Goal: Task Accomplishment & Management: Manage account settings

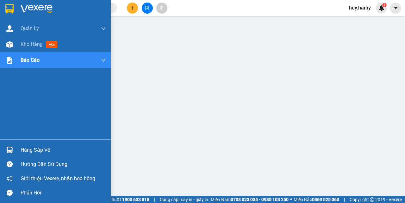
click at [29, 151] on div "Hàng sắp về" at bounding box center [63, 149] width 85 height 9
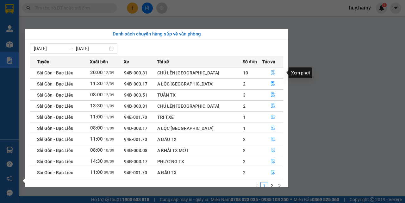
click at [271, 73] on icon "file-done" at bounding box center [273, 72] width 4 height 4
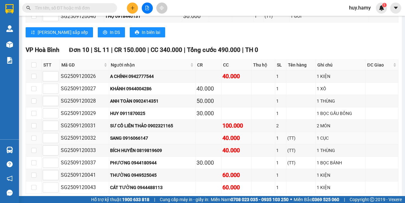
scroll to position [348, 0]
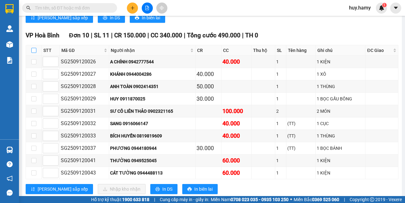
click at [34, 48] on input "checkbox" at bounding box center [33, 50] width 5 height 5
checkbox input "true"
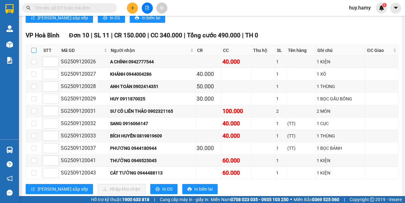
checkbox input "true"
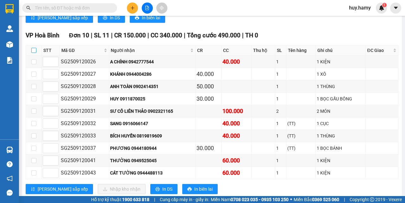
checkbox input "true"
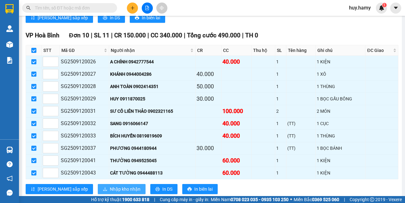
click at [110, 187] on span "Nhập kho nhận" at bounding box center [125, 188] width 31 height 7
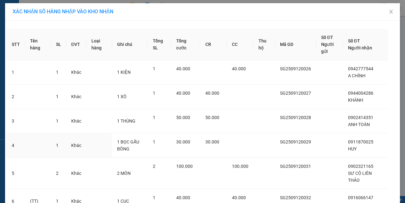
click at [210, 137] on td "30.000" at bounding box center [213, 145] width 27 height 24
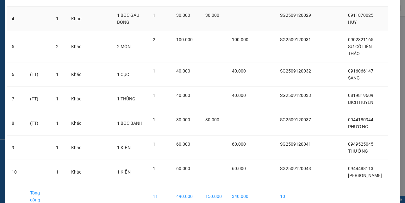
scroll to position [161, 0]
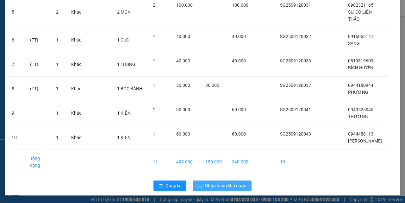
click at [213, 183] on span "Nhập hàng kho nhận" at bounding box center [226, 185] width 42 height 7
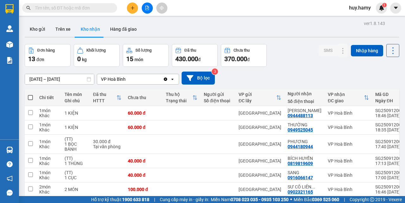
click at [32, 96] on span at bounding box center [30, 97] width 5 height 5
click at [30, 94] on input "checkbox" at bounding box center [30, 94] width 0 height 0
checkbox input "true"
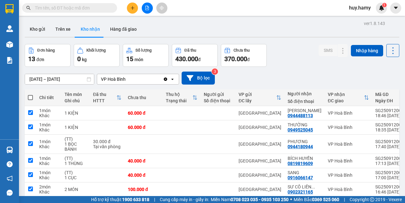
checkbox input "true"
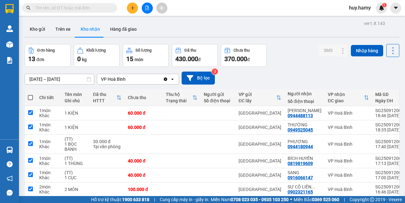
checkbox input "true"
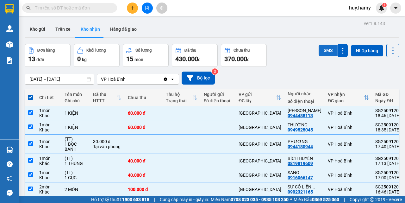
click at [323, 49] on button "SMS" at bounding box center [327, 50] width 19 height 11
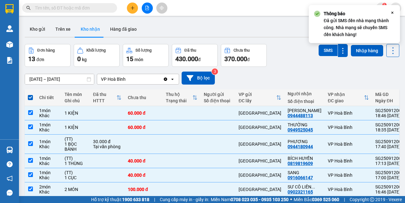
scroll to position [86, 0]
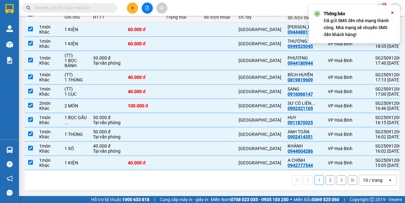
click at [325, 180] on button "2" at bounding box center [329, 179] width 9 height 9
checkbox input "false"
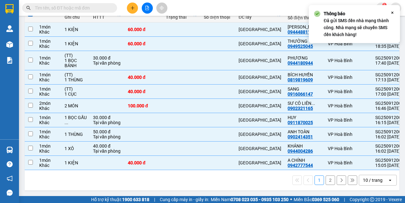
checkbox input "false"
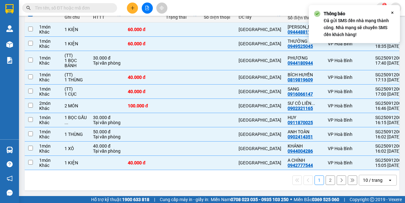
checkbox input "false"
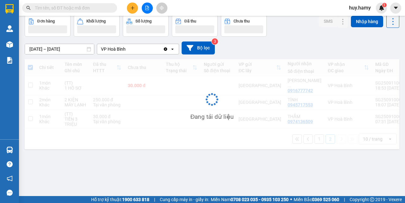
scroll to position [29, 0]
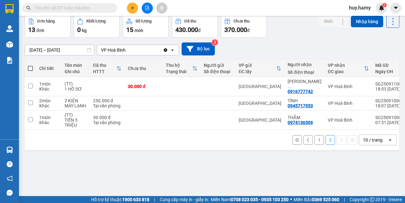
click at [31, 68] on span at bounding box center [30, 68] width 5 height 5
click at [30, 65] on input "checkbox" at bounding box center [30, 65] width 0 height 0
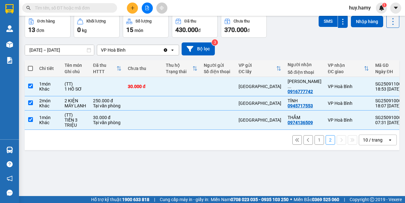
checkbox input "true"
click at [31, 68] on span at bounding box center [30, 68] width 5 height 5
click at [30, 65] on input "checkbox" at bounding box center [30, 65] width 0 height 0
click at [31, 68] on span at bounding box center [30, 68] width 5 height 5
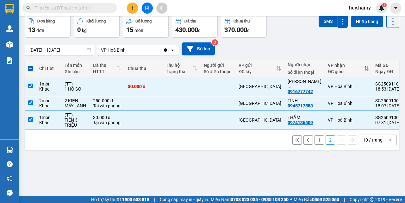
click at [30, 65] on input "checkbox" at bounding box center [30, 65] width 0 height 0
click at [320, 21] on button "SMS" at bounding box center [327, 20] width 19 height 11
click at [30, 68] on span at bounding box center [30, 68] width 5 height 5
click at [30, 65] on input "checkbox" at bounding box center [30, 65] width 0 height 0
click at [90, 115] on td "30.000 đ Tại văn phòng" at bounding box center [107, 119] width 35 height 19
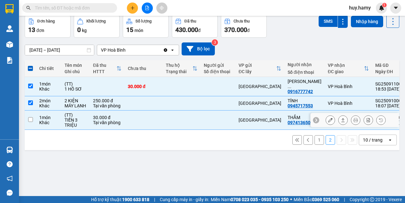
checkbox input "false"
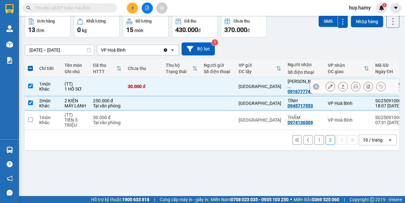
click at [32, 83] on input "checkbox" at bounding box center [30, 85] width 5 height 5
checkbox input "false"
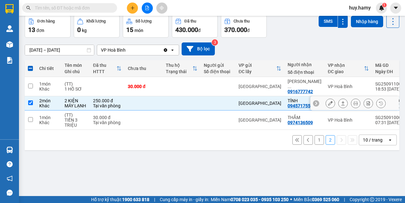
click at [32, 100] on input "checkbox" at bounding box center [30, 102] width 5 height 5
checkbox input "false"
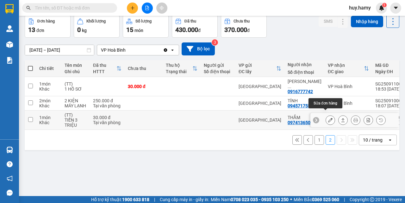
click at [328, 118] on icon at bounding box center [330, 120] width 4 height 4
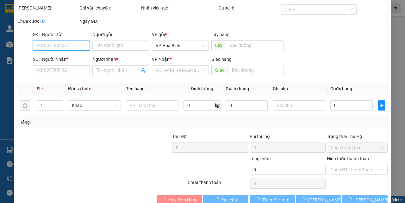
scroll to position [33, 0]
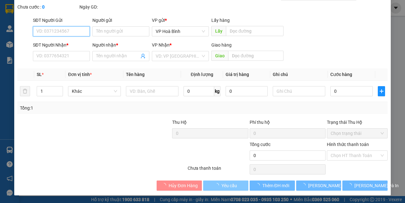
type input "0974136509"
type input "THẮM"
type input "30.000"
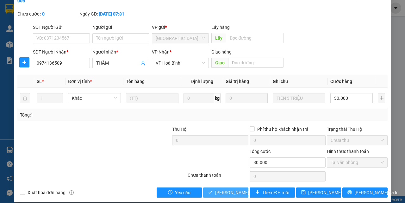
click at [227, 194] on span "[PERSON_NAME] và Giao hàng" at bounding box center [245, 192] width 61 height 7
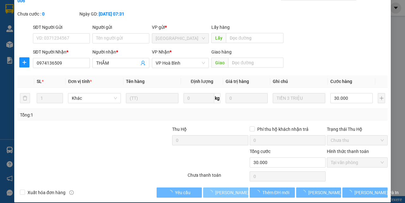
scroll to position [0, 0]
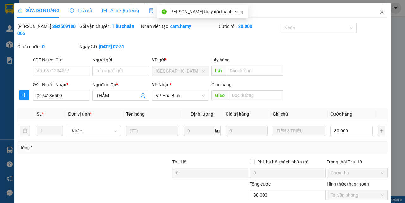
click at [379, 14] on icon "close" at bounding box center [381, 11] width 5 height 5
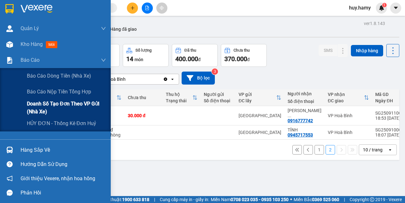
click at [48, 103] on span "Doanh số tạo đơn theo VP gửi (nhà xe)" at bounding box center [66, 108] width 79 height 16
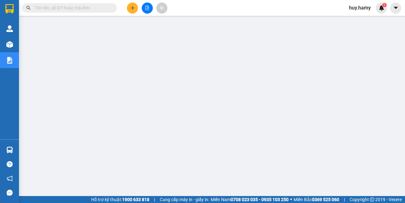
click at [75, 3] on div "Kết quả tìm kiếm ( 0 ) Bộ lọc No Data" at bounding box center [61, 8] width 123 height 11
click at [72, 7] on input "text" at bounding box center [72, 7] width 75 height 7
paste input "0768284482"
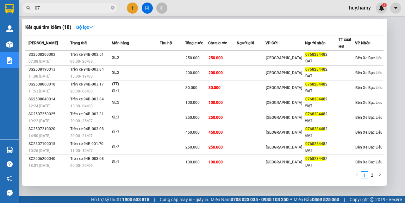
type input "0"
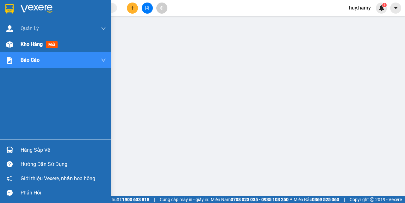
click at [24, 41] on span "Kho hàng" at bounding box center [32, 44] width 22 height 6
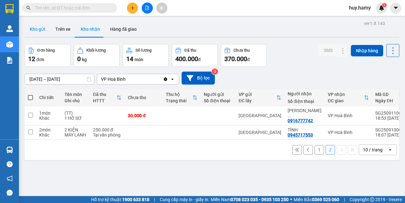
click at [39, 30] on button "Kho gửi" at bounding box center [38, 28] width 26 height 15
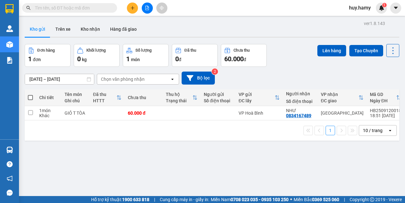
click at [61, 8] on input "text" at bounding box center [72, 7] width 75 height 7
paste input "0768284482"
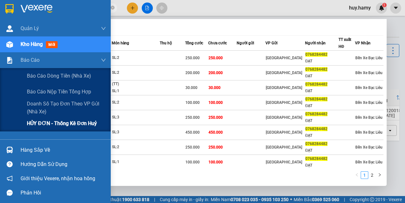
type input "0768284482"
click at [34, 123] on span "HỦY ĐƠN - Thống kê đơn huỷ" at bounding box center [62, 123] width 70 height 8
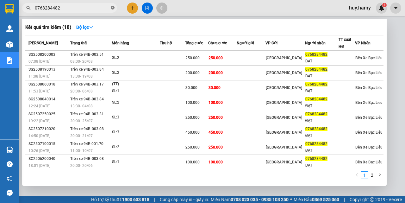
click at [112, 7] on icon "close-circle" at bounding box center [113, 8] width 4 height 4
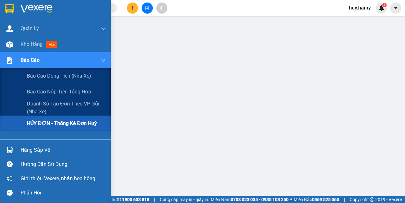
click at [36, 119] on span "HỦY ĐƠN - Thống kê đơn huỷ" at bounding box center [62, 123] width 70 height 8
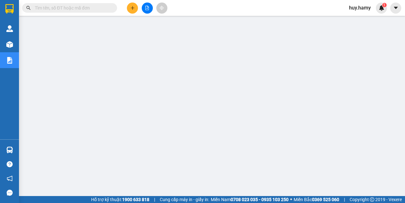
click at [55, 10] on input "text" at bounding box center [72, 7] width 75 height 7
paste input "0768284482"
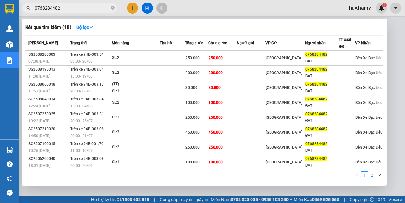
type input "0768284482"
click at [371, 175] on link "2" at bounding box center [371, 174] width 7 height 7
click at [364, 176] on link "1" at bounding box center [364, 174] width 7 height 7
click at [91, 28] on icon "down" at bounding box center [91, 27] width 4 height 4
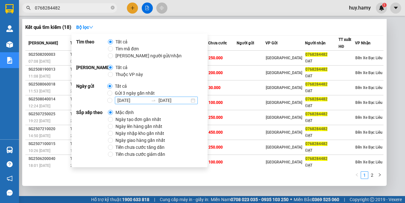
click at [193, 101] on div "[DATE] [DATE]" at bounding box center [156, 100] width 83 height 8
click at [112, 101] on input "[DATE] [DATE]" at bounding box center [109, 100] width 5 height 5
radio input "true"
radio input "false"
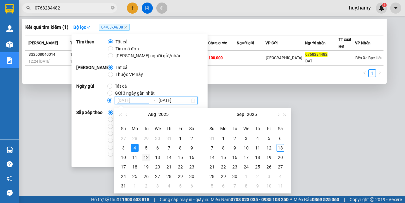
type input "[DATE]"
click at [146, 157] on div "12" at bounding box center [146, 157] width 8 height 8
type input "[DATE]"
click at [193, 100] on div "[DATE]" at bounding box center [156, 100] width 83 height 8
click at [112, 100] on input "[DATE]" at bounding box center [109, 100] width 5 height 5
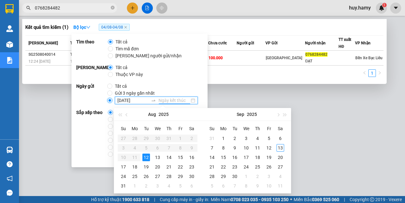
type input "[DATE]"
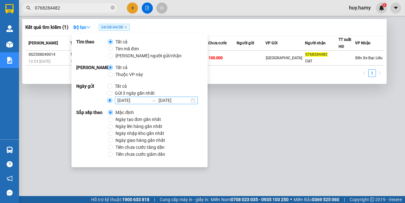
click at [192, 100] on div "[DATE] [DATE]" at bounding box center [156, 100] width 83 height 8
click at [112, 100] on input "[DATE] [DATE]" at bounding box center [109, 100] width 5 height 5
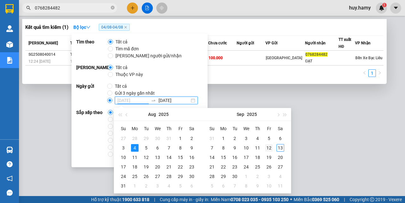
type input "[DATE]"
click at [267, 150] on div "12" at bounding box center [269, 148] width 8 height 8
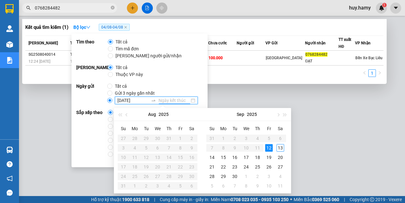
type input "[DATE]"
click at [184, 74] on div "Phạm vi Tất cả Thuộc VP này" at bounding box center [139, 71] width 126 height 14
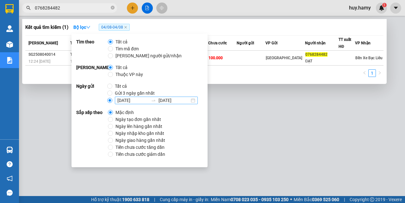
click at [144, 102] on input "[DATE]" at bounding box center [132, 100] width 31 height 7
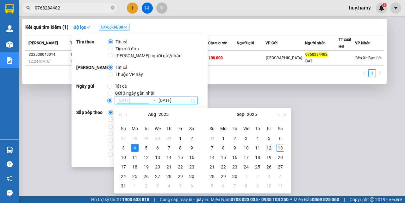
type input "[DATE]"
click at [272, 147] on div "12" at bounding box center [269, 148] width 8 height 8
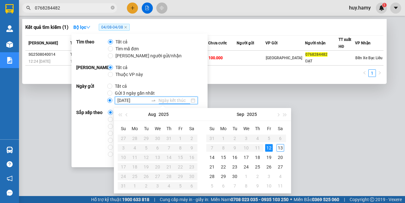
type input "[DATE]"
click at [164, 80] on div "Tìm theo Tất cả Tìm mã đơn Tìm người gửi/nhận Phạm vi Tất cả Thuộc VP này Ngày …" at bounding box center [139, 100] width 136 height 133
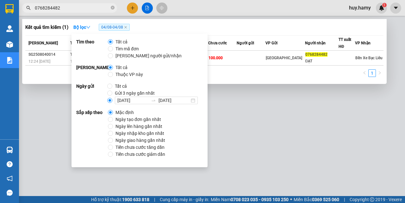
click at [121, 28] on span "04/08 - 04/08" at bounding box center [114, 27] width 31 height 7
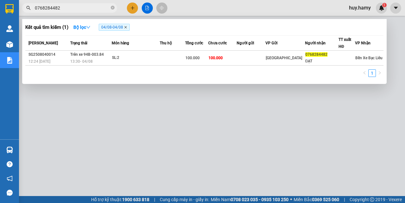
click at [126, 26] on icon "close" at bounding box center [125, 27] width 3 height 3
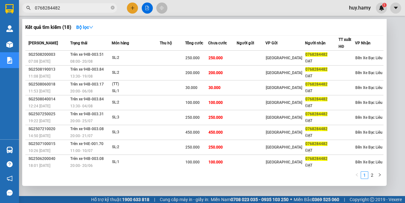
click at [70, 5] on input "0768284482" at bounding box center [72, 7] width 75 height 7
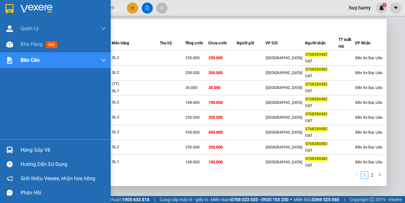
drag, startPoint x: 70, startPoint y: 5, endPoint x: 0, endPoint y: 17, distance: 71.5
click at [0, 17] on section "Kết quả tìm kiếm ( 18 ) Bộ lọc Mã ĐH Trạng thái Món hàng Thu hộ Tổng cước Chưa …" at bounding box center [202, 101] width 405 height 203
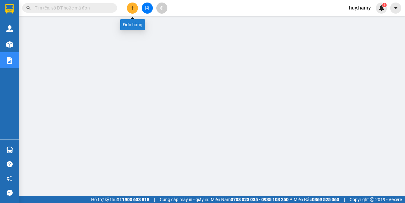
click at [134, 8] on icon "plus" at bounding box center [132, 8] width 4 height 4
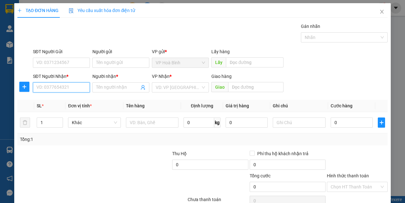
click at [77, 86] on input "SĐT Người Nhận *" at bounding box center [61, 87] width 57 height 10
click at [55, 100] on div "0343433355 - HUY" at bounding box center [60, 99] width 49 height 7
type input "0343433355"
type input "HUY"
type input "40.000"
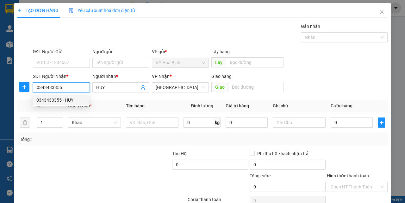
type input "40.000"
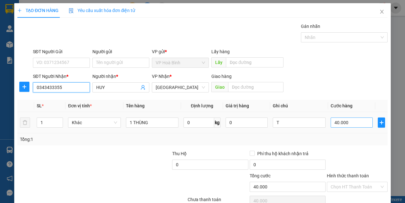
type input "0343433355"
click at [345, 119] on input "40.000" at bounding box center [351, 122] width 42 height 10
type input "5"
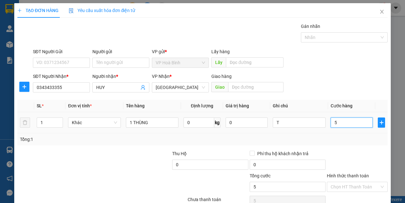
type input "50"
type input "500"
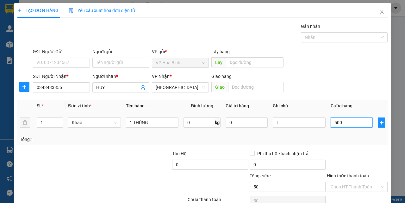
type input "500"
type input "5.000"
type input "50.000"
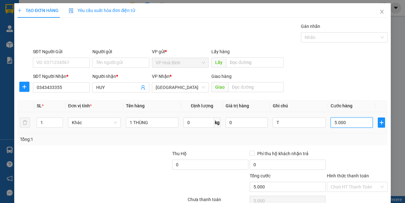
type input "50.000"
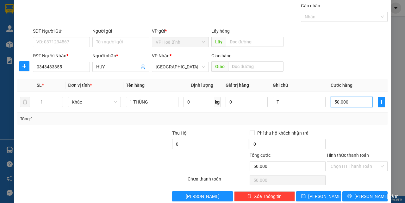
scroll to position [31, 0]
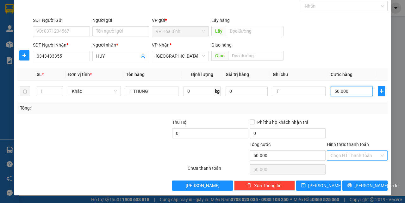
type input "50.000"
click at [348, 155] on input "Hình thức thanh toán" at bounding box center [354, 154] width 49 height 9
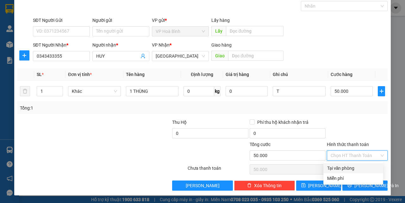
click at [350, 166] on div "Tại văn phòng" at bounding box center [353, 167] width 52 height 7
type input "0"
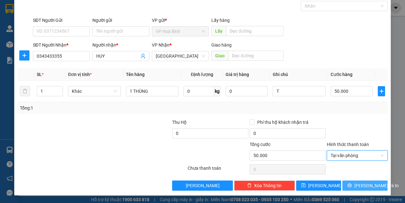
click at [358, 182] on span "[PERSON_NAME] và In" at bounding box center [376, 185] width 44 height 7
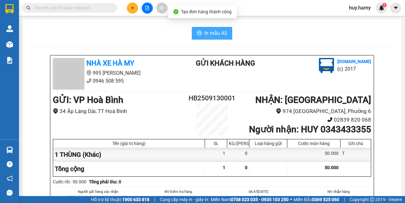
click at [215, 31] on span "In mẫu A5" at bounding box center [215, 33] width 23 height 8
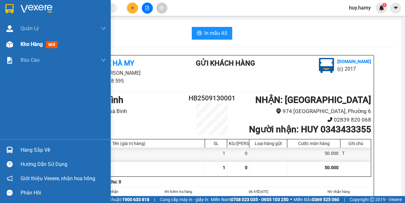
click at [21, 46] on span "Kho hàng" at bounding box center [32, 44] width 22 height 6
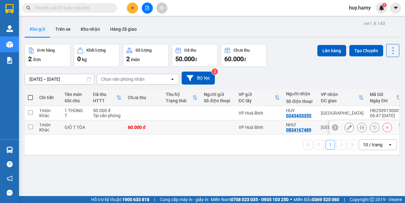
click at [32, 125] on input "checkbox" at bounding box center [30, 126] width 5 height 5
checkbox input "true"
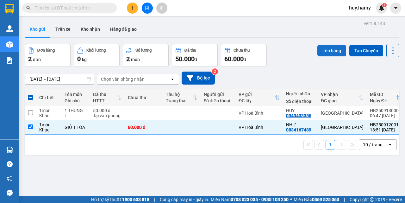
click at [321, 48] on button "Lên hàng" at bounding box center [331, 50] width 29 height 11
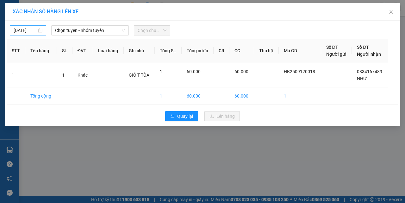
click at [41, 31] on div "[DATE]" at bounding box center [28, 30] width 29 height 7
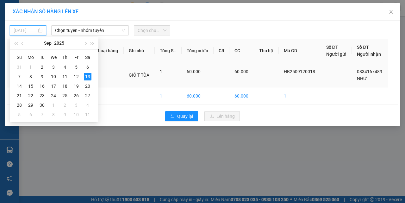
click at [75, 76] on div "12" at bounding box center [76, 77] width 8 height 8
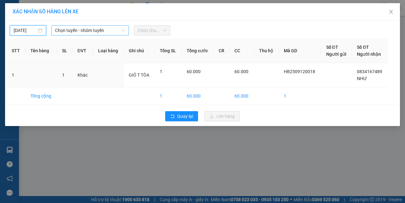
type input "[DATE]"
click at [91, 34] on span "Chọn tuyến - nhóm tuyến" at bounding box center [90, 30] width 70 height 9
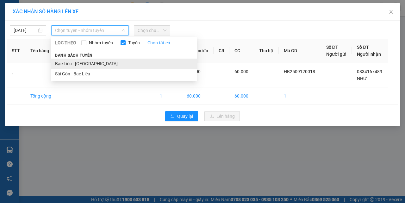
click at [83, 63] on li "Bạc Liêu - [GEOGRAPHIC_DATA]" at bounding box center [123, 63] width 145 height 10
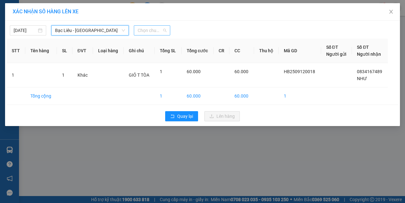
click at [160, 30] on span "Chọn chuyến" at bounding box center [152, 30] width 29 height 9
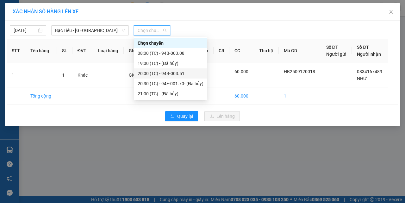
click at [162, 73] on div "20:00 (TC) - 94B-003.51" at bounding box center [171, 73] width 66 height 7
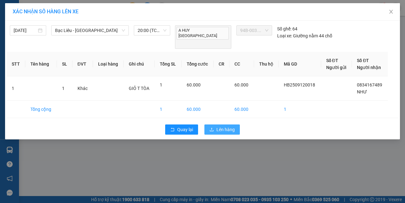
click at [217, 126] on span "Lên hàng" at bounding box center [225, 129] width 18 height 7
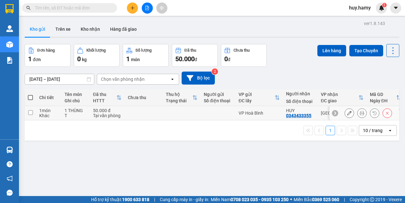
click at [359, 112] on icon at bounding box center [361, 113] width 4 height 4
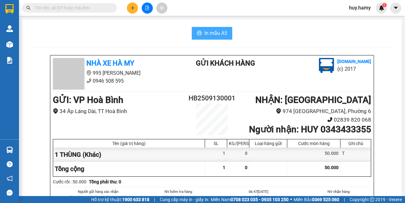
click at [213, 33] on span "In mẫu A5" at bounding box center [215, 33] width 23 height 8
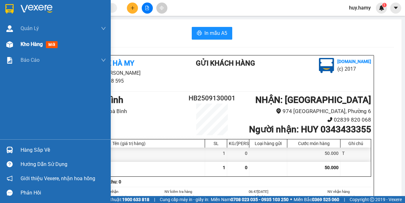
click at [31, 47] on span "Kho hàng" at bounding box center [32, 44] width 22 height 6
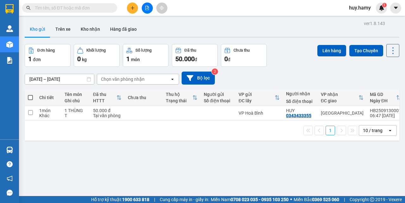
click at [135, 9] on button at bounding box center [132, 8] width 11 height 11
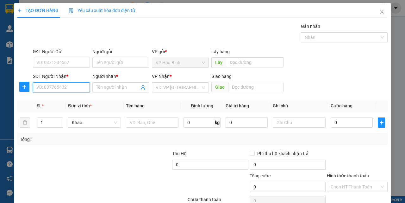
click at [46, 84] on input "SĐT Người Nhận *" at bounding box center [61, 87] width 57 height 10
type input "0918150305"
click at [70, 98] on div "0918150305 - ĐĂNG" at bounding box center [60, 99] width 49 height 7
type input "ĐĂNG"
type input "0918150305"
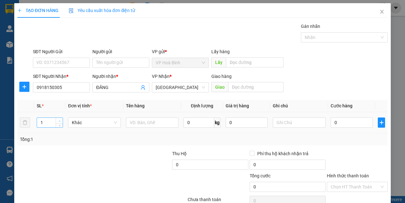
type input "2"
click at [58, 120] on icon "up" at bounding box center [59, 121] width 2 height 2
type input "70.000"
drag, startPoint x: 297, startPoint y: 122, endPoint x: 266, endPoint y: 128, distance: 31.8
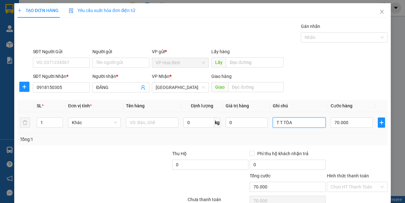
click at [266, 128] on tr "1 Khác 0 kg 0 T T TÒA 70.000" at bounding box center [202, 122] width 370 height 21
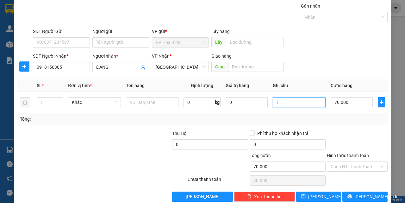
scroll to position [31, 0]
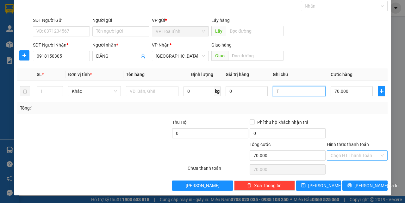
type input "T"
click at [354, 157] on input "Hình thức thanh toán" at bounding box center [354, 154] width 49 height 9
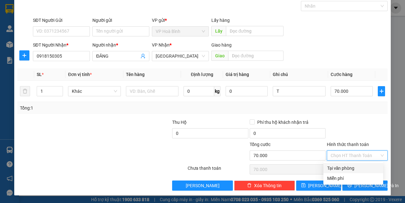
click at [350, 164] on div "Tại văn phòng" at bounding box center [353, 167] width 52 height 7
type input "0"
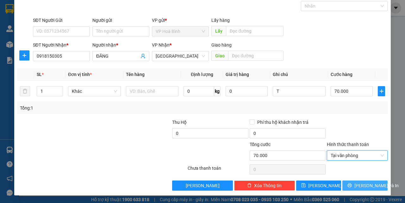
click at [356, 184] on span "[PERSON_NAME] và In" at bounding box center [376, 185] width 44 height 7
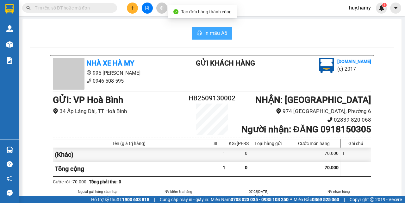
click at [209, 36] on span "In mẫu A5" at bounding box center [215, 33] width 23 height 8
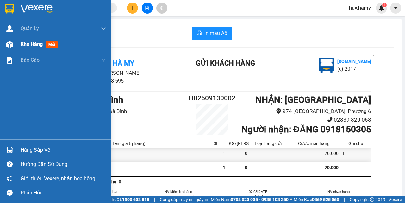
click at [24, 46] on span "Kho hàng" at bounding box center [32, 44] width 22 height 6
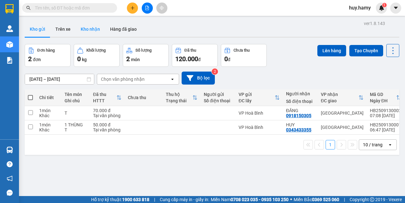
click at [90, 28] on button "Kho nhận" at bounding box center [90, 28] width 29 height 15
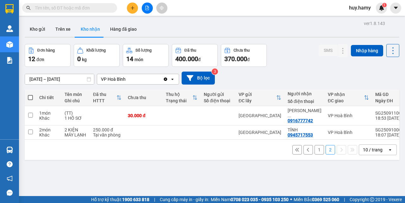
click at [316, 146] on button "1" at bounding box center [318, 149] width 9 height 9
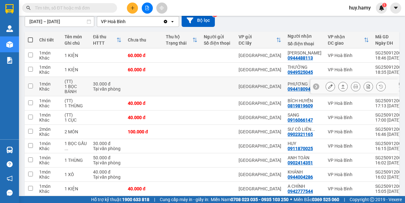
scroll to position [63, 0]
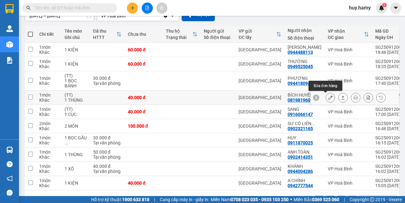
click at [326, 98] on button at bounding box center [330, 97] width 9 height 11
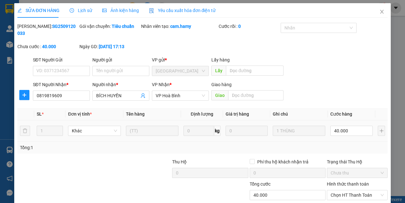
type input "0819819609"
type input "BÍCH HUYỀN"
type input "40.000"
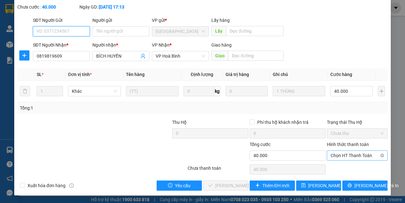
click at [356, 156] on span "Chọn HT Thanh Toán" at bounding box center [356, 154] width 53 height 9
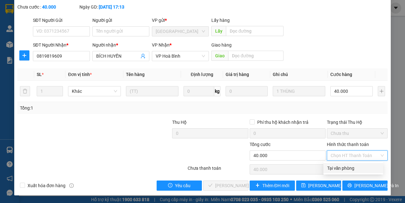
click at [346, 166] on div "Tại văn phòng" at bounding box center [353, 167] width 52 height 7
type input "0"
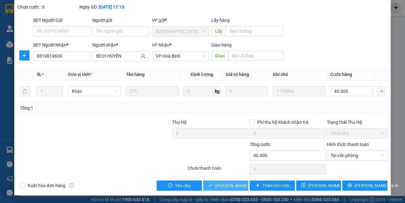
click at [230, 186] on span "[PERSON_NAME] và Giao hàng" at bounding box center [245, 185] width 61 height 7
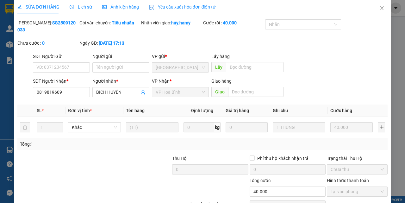
scroll to position [0, 0]
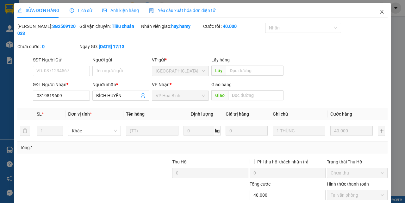
click at [380, 11] on span "Close" at bounding box center [382, 12] width 18 height 18
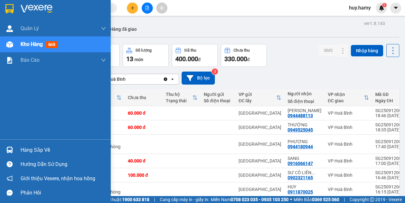
click at [23, 47] on span "Kho hàng" at bounding box center [32, 44] width 22 height 6
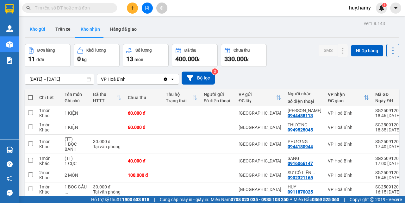
click at [41, 32] on button "Kho gửi" at bounding box center [38, 28] width 26 height 15
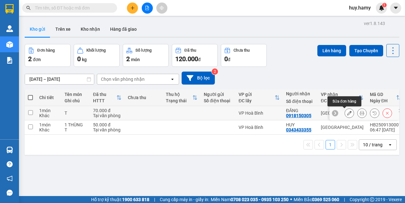
click at [347, 114] on icon at bounding box center [349, 113] width 4 height 4
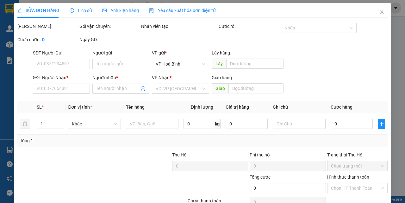
type input "0918150305"
type input "ĐĂNG"
type input "70.000"
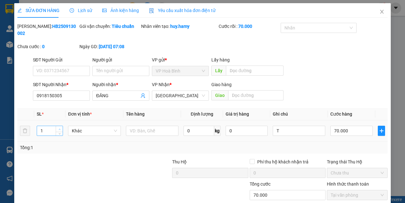
type input "2"
click at [59, 127] on span "up" at bounding box center [60, 129] width 4 height 4
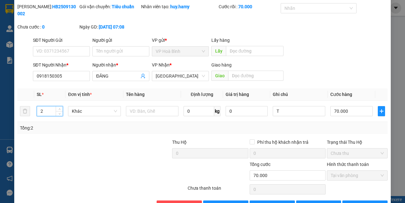
scroll to position [40, 0]
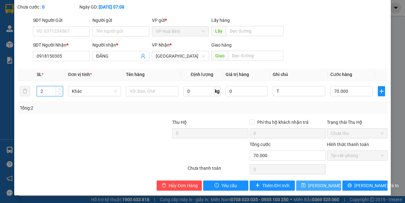
click at [310, 185] on span "[PERSON_NAME] thay đổi" at bounding box center [333, 185] width 51 height 7
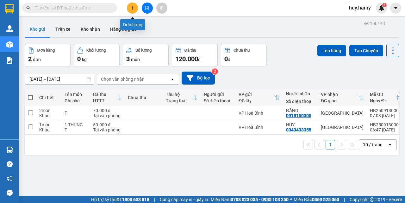
click at [130, 6] on icon "plus" at bounding box center [132, 8] width 4 height 4
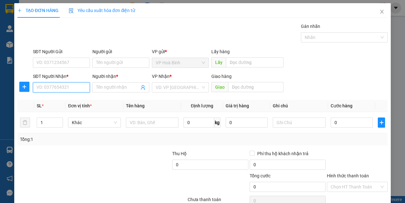
click at [57, 89] on input "SĐT Người Nhận *" at bounding box center [61, 87] width 57 height 10
type input "0949737981"
click at [54, 100] on div "0949737981 - KHOA" at bounding box center [60, 99] width 49 height 7
type input "KHOA"
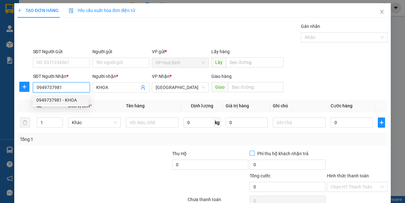
type input "40.000"
type input "0949737981"
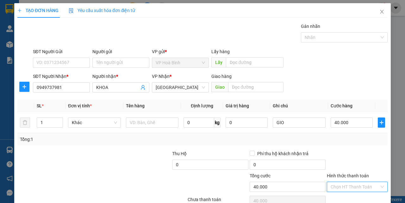
click at [346, 188] on input "Hình thức thanh toán" at bounding box center [354, 186] width 49 height 9
click at [346, 165] on div "Tại văn phòng" at bounding box center [353, 163] width 52 height 7
type input "0"
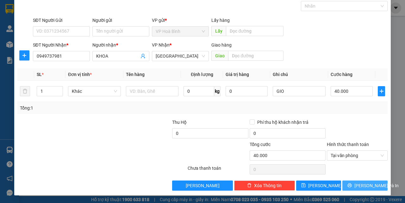
click at [353, 187] on button "[PERSON_NAME] và In" at bounding box center [364, 185] width 45 height 10
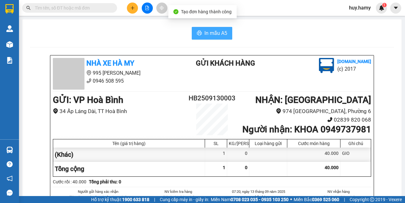
click at [215, 27] on button "In mẫu A5" at bounding box center [212, 33] width 40 height 13
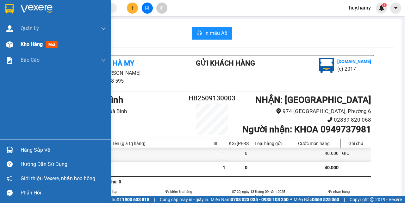
click at [25, 45] on span "Kho hàng" at bounding box center [32, 44] width 22 height 6
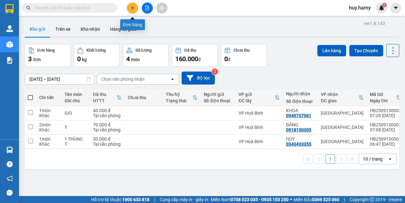
click at [133, 8] on icon "plus" at bounding box center [132, 8] width 3 height 0
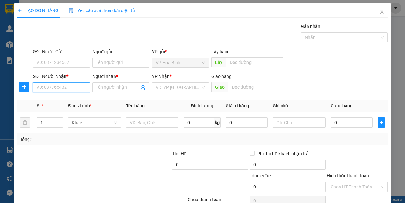
click at [58, 89] on input "SĐT Người Nhận *" at bounding box center [61, 87] width 57 height 10
type input "0908853123"
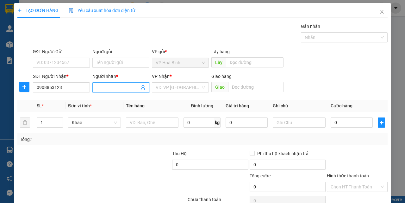
click at [109, 88] on input "Người nhận *" at bounding box center [117, 87] width 43 height 7
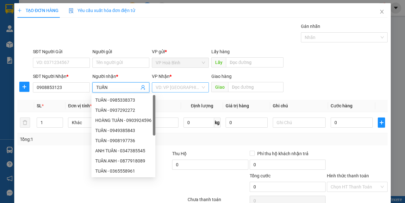
type input "TUẤN"
click at [165, 89] on input "search" at bounding box center [178, 87] width 45 height 9
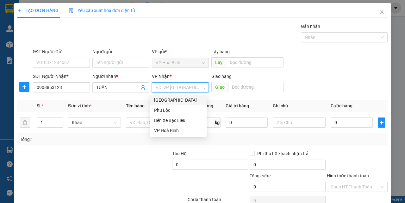
click at [167, 98] on div "[GEOGRAPHIC_DATA]" at bounding box center [178, 99] width 49 height 7
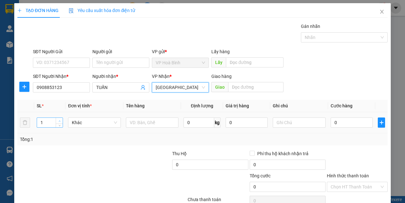
type input "2"
click at [59, 119] on span "up" at bounding box center [60, 121] width 4 height 4
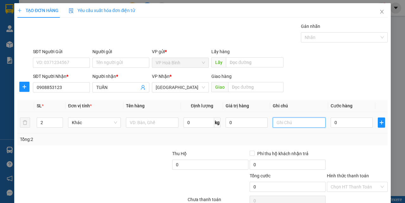
click at [273, 122] on input "text" at bounding box center [299, 122] width 53 height 10
type input "T"
click at [339, 123] on input "0" at bounding box center [351, 122] width 42 height 10
type input "1"
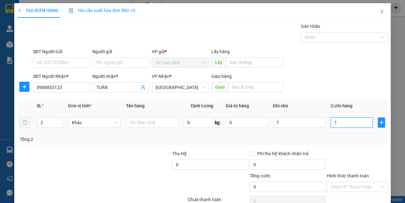
type input "1"
type input "10"
type input "100"
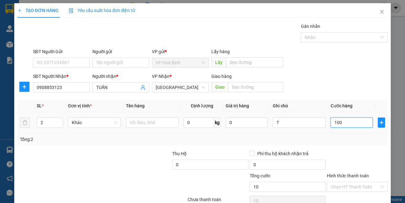
type input "100"
type input "1.000"
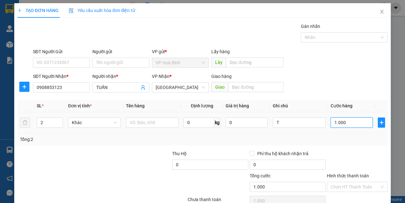
type input "10.000"
type input "100.000"
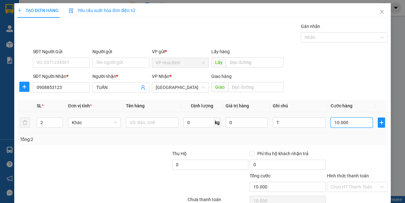
type input "100.000"
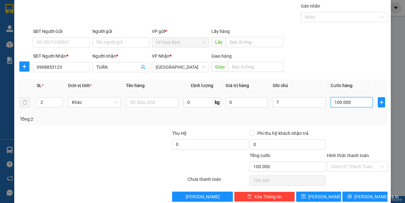
scroll to position [31, 0]
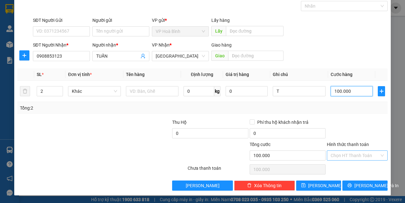
type input "100.000"
click at [342, 158] on input "Hình thức thanh toán" at bounding box center [354, 154] width 49 height 9
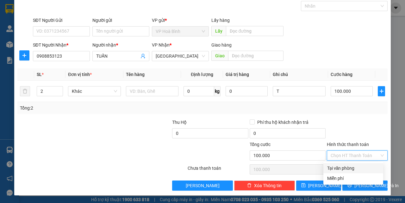
click at [345, 164] on div "Tại văn phòng" at bounding box center [353, 167] width 52 height 7
type input "0"
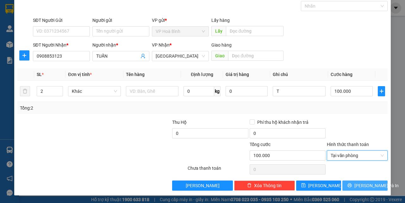
click at [356, 184] on span "[PERSON_NAME] và In" at bounding box center [376, 185] width 44 height 7
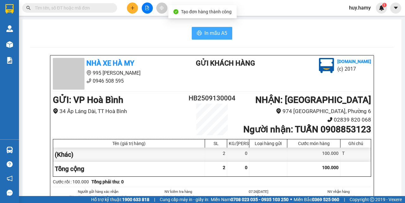
click at [211, 29] on span "In mẫu A5" at bounding box center [215, 33] width 23 height 8
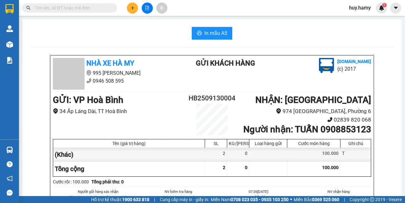
click at [131, 14] on div "Kết quả tìm kiếm ( 18 ) Bộ lọc Mã ĐH Trạng thái Món hàng Thu hộ Tổng cước Chưa …" at bounding box center [202, 8] width 405 height 16
click at [131, 9] on icon "plus" at bounding box center [132, 8] width 4 height 4
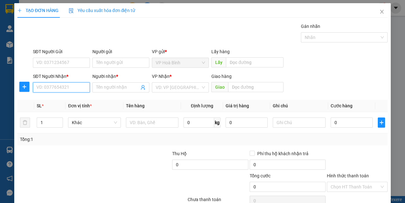
click at [57, 85] on input "SĐT Người Nhận *" at bounding box center [61, 87] width 57 height 10
type input "0901413421"
click at [55, 102] on div "0901413421 - MẪN" at bounding box center [60, 99] width 49 height 7
type input "MẪN"
type input "40.000"
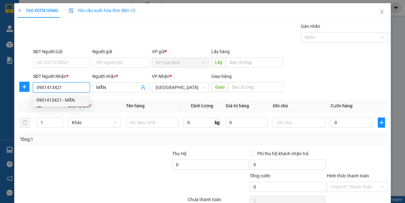
type input "40.000"
type input "0901413421"
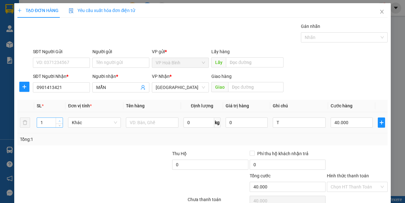
type input "2"
click at [61, 120] on span "up" at bounding box center [60, 121] width 4 height 4
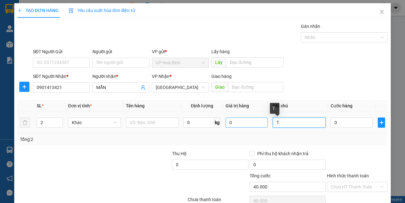
type input "0"
drag, startPoint x: 293, startPoint y: 124, endPoint x: 261, endPoint y: 127, distance: 31.5
click at [261, 127] on tr "2 Khác 0 kg 0 T 0" at bounding box center [202, 122] width 370 height 21
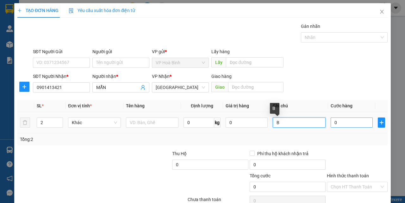
type input "B"
click at [334, 123] on input "0" at bounding box center [351, 122] width 42 height 10
type input "1"
type input "10"
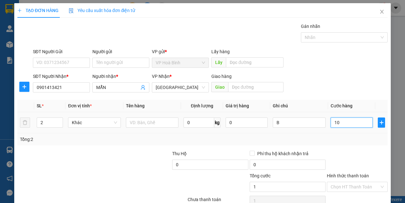
type input "10"
type input "100"
type input "1.000"
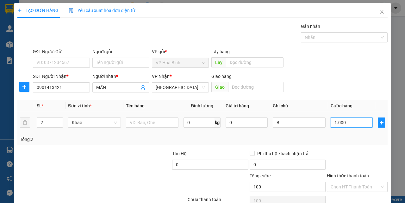
type input "1.000"
type input "10.000"
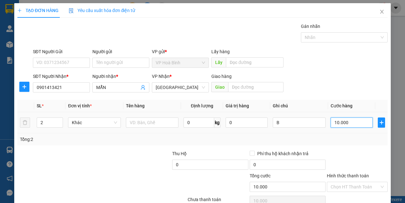
type input "100.000"
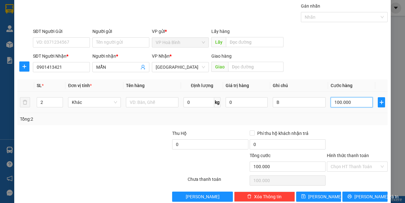
scroll to position [31, 0]
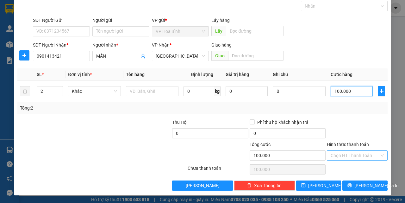
type input "100.000"
click at [349, 152] on input "Hình thức thanh toán" at bounding box center [354, 154] width 49 height 9
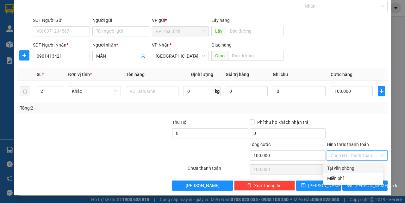
click at [349, 164] on div "Tại văn phòng" at bounding box center [353, 167] width 52 height 7
type input "0"
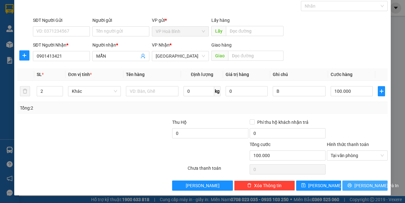
click at [360, 183] on span "[PERSON_NAME] và In" at bounding box center [376, 185] width 44 height 7
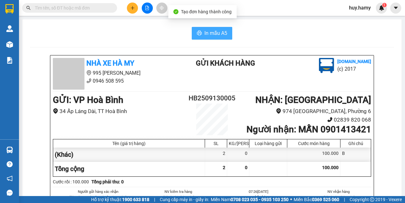
click at [218, 33] on span "In mẫu A5" at bounding box center [215, 33] width 23 height 8
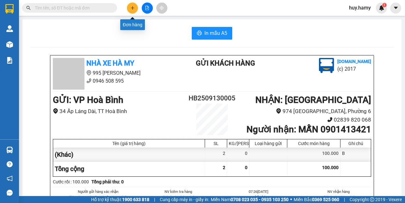
click at [130, 5] on button at bounding box center [132, 8] width 11 height 11
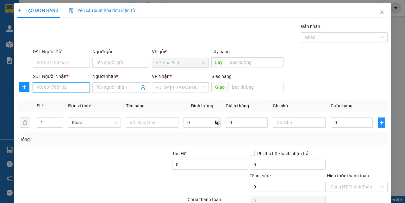
click at [64, 86] on input "SĐT Người Nhận *" at bounding box center [61, 87] width 57 height 10
click at [57, 98] on div "0908965765 - ÚT ĐÀO" at bounding box center [60, 99] width 49 height 7
type input "0908965765"
type input "ÚT ĐÀO"
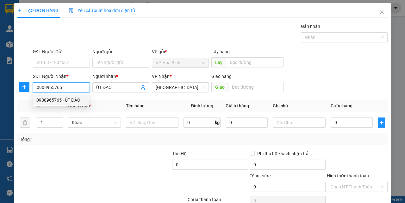
type input "50.000"
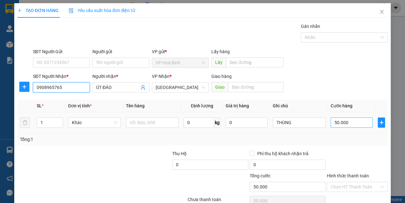
type input "0908965765"
click at [334, 126] on input "50.000" at bounding box center [351, 122] width 42 height 10
type input "7"
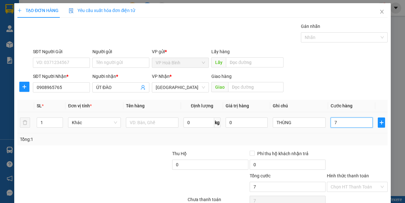
type input "70"
type input "700"
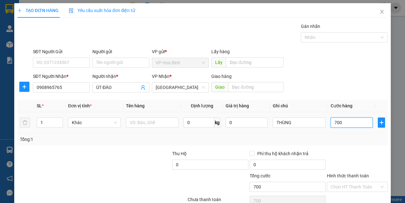
type input "7.000"
type input "70.000"
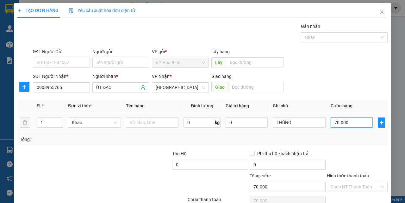
type input "700.000"
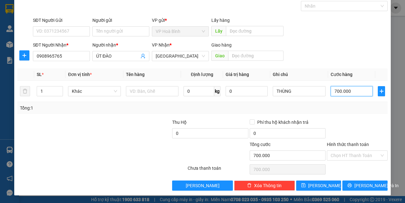
type input "70.000"
click at [347, 151] on input "Hình thức thanh toán" at bounding box center [354, 154] width 49 height 9
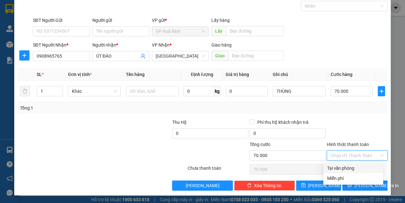
click at [344, 163] on div "Tại văn phòng" at bounding box center [353, 168] width 60 height 10
type input "0"
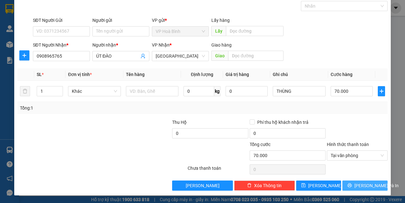
click at [359, 185] on span "[PERSON_NAME] và In" at bounding box center [376, 185] width 44 height 7
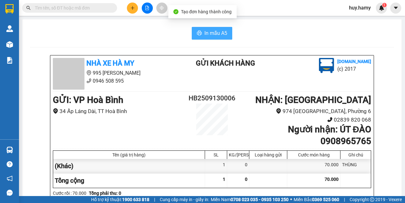
click at [213, 32] on span "In mẫu A5" at bounding box center [215, 33] width 23 height 8
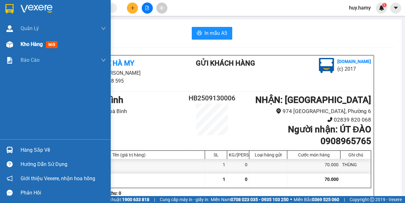
click at [28, 44] on span "Kho hàng" at bounding box center [32, 44] width 22 height 6
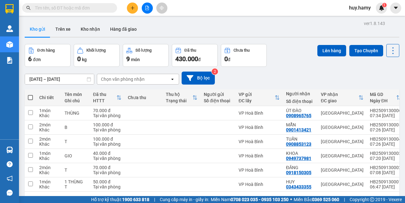
click at [129, 9] on button at bounding box center [132, 8] width 11 height 11
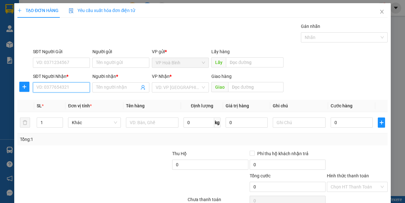
click at [62, 89] on input "SĐT Người Nhận *" at bounding box center [61, 87] width 57 height 10
type input "0823346857"
click at [53, 100] on div "0823346857 - KHOA" at bounding box center [60, 99] width 49 height 7
type input "KHOA"
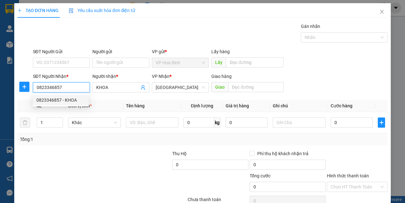
type input "40.000"
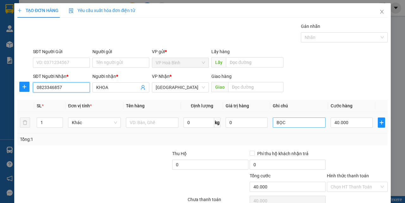
type input "0823346857"
drag, startPoint x: 286, startPoint y: 125, endPoint x: 269, endPoint y: 126, distance: 17.5
click at [270, 126] on td "BỌC" at bounding box center [299, 122] width 58 height 21
type input "T"
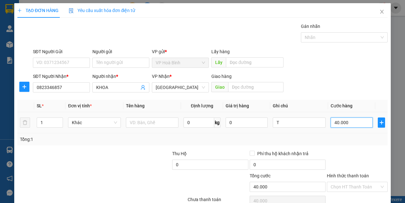
click at [349, 123] on input "40.000" at bounding box center [351, 122] width 42 height 10
type input "5"
type input "50"
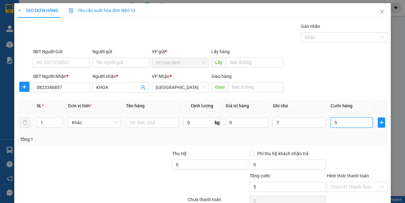
type input "50"
type input "500"
type input "5.000"
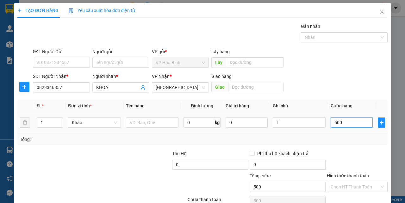
type input "5.000"
type input "50.000"
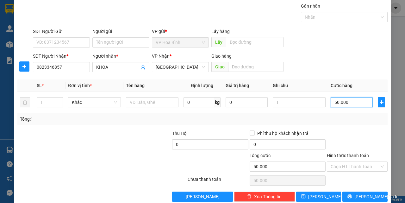
scroll to position [31, 0]
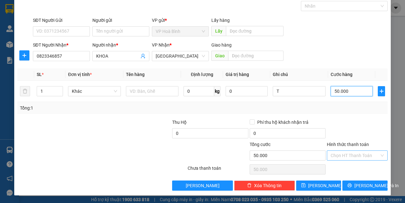
type input "50.000"
click at [352, 154] on input "Hình thức thanh toán" at bounding box center [354, 154] width 49 height 9
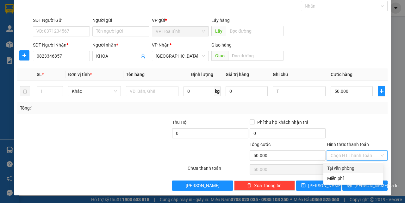
click at [346, 169] on div "Tại văn phòng" at bounding box center [353, 167] width 52 height 7
type input "0"
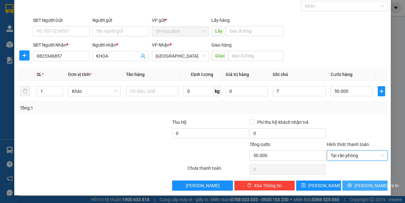
click at [357, 187] on span "[PERSON_NAME] và In" at bounding box center [376, 185] width 44 height 7
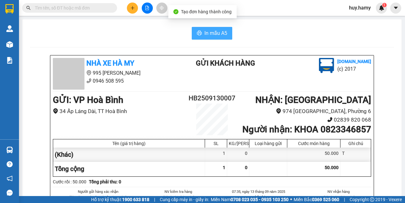
click at [224, 33] on span "In mẫu A5" at bounding box center [215, 33] width 23 height 8
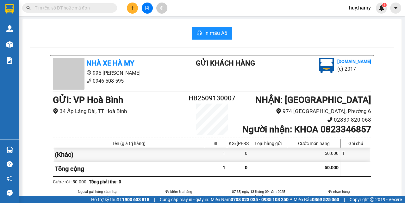
click at [135, 7] on button at bounding box center [132, 8] width 11 height 11
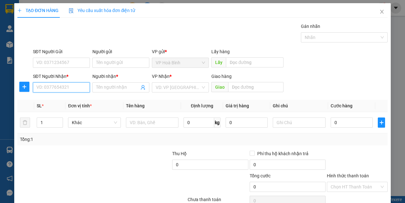
click at [69, 89] on input "SĐT Người Nhận *" at bounding box center [61, 87] width 57 height 10
click at [58, 98] on div "0903776645 - BẢO" at bounding box center [60, 99] width 49 height 7
type input "0903776645"
type input "BẢO"
type input "50.000"
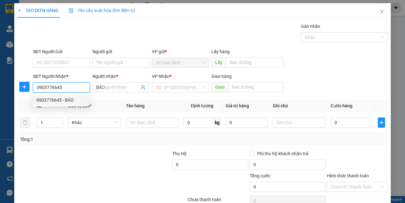
type input "50.000"
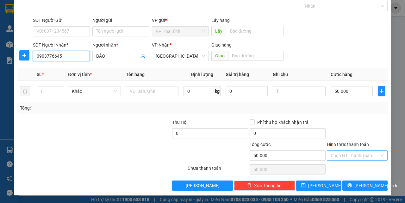
type input "0903776645"
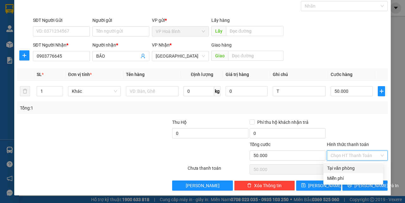
click at [348, 158] on input "Hình thức thanh toán" at bounding box center [354, 154] width 49 height 9
click at [349, 168] on div "Tại văn phòng" at bounding box center [353, 167] width 52 height 7
type input "0"
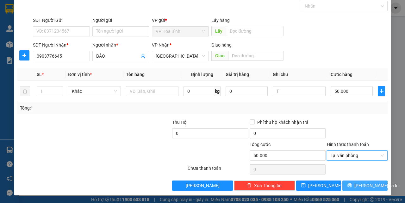
click at [358, 184] on span "[PERSON_NAME] và In" at bounding box center [376, 185] width 44 height 7
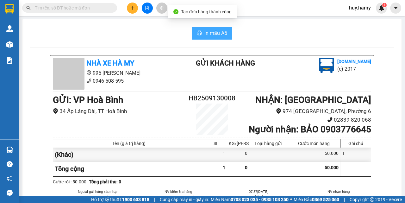
click at [197, 32] on icon "printer" at bounding box center [199, 32] width 5 height 5
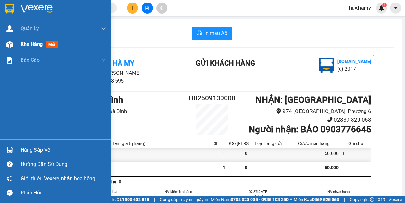
click at [27, 42] on span "Kho hàng" at bounding box center [32, 44] width 22 height 6
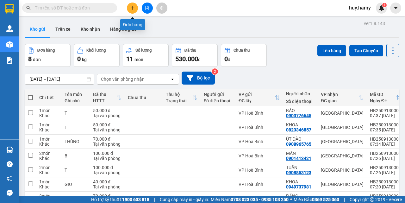
click at [134, 9] on icon "plus" at bounding box center [132, 8] width 4 height 4
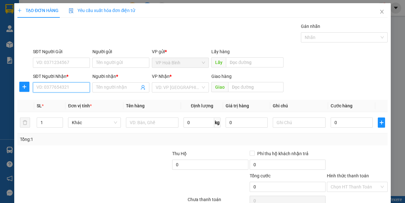
click at [69, 85] on input "SĐT Người Nhận *" at bounding box center [61, 87] width 57 height 10
type input "0947903797"
click at [60, 100] on div "0947903797 - NGÂN" at bounding box center [60, 99] width 49 height 7
type input "NGÂN"
type input "40.000"
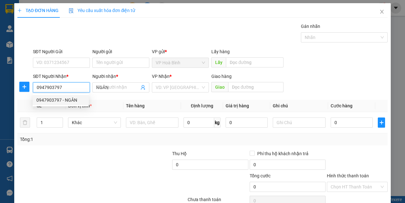
type input "40.000"
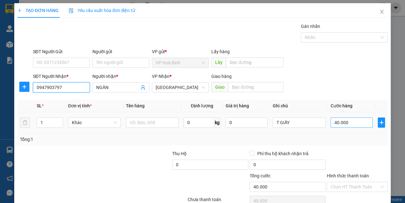
type input "0947903797"
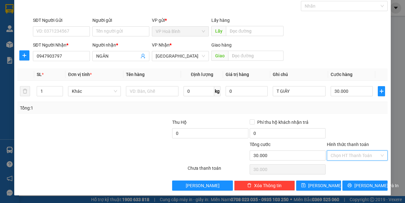
click at [352, 155] on input "Hình thức thanh toán" at bounding box center [354, 154] width 49 height 9
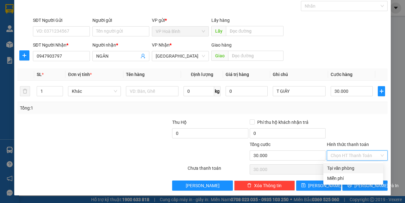
click at [349, 167] on div "Tại văn phòng" at bounding box center [353, 167] width 52 height 7
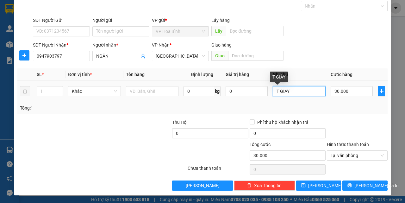
drag, startPoint x: 276, startPoint y: 91, endPoint x: 285, endPoint y: 89, distance: 9.1
click at [285, 89] on input "T GIẤY" at bounding box center [299, 91] width 53 height 10
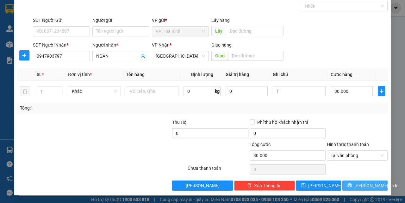
click at [352, 184] on icon "printer" at bounding box center [349, 185] width 4 height 4
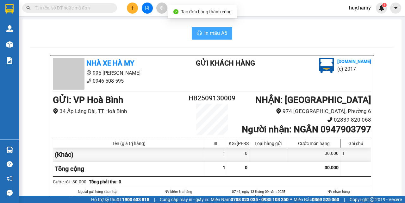
click at [215, 29] on span "In mẫu A5" at bounding box center [215, 33] width 23 height 8
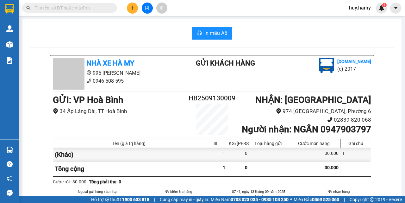
click at [135, 9] on button at bounding box center [132, 8] width 11 height 11
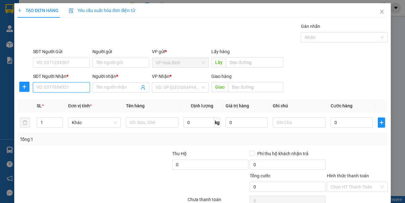
click at [65, 87] on input "SĐT Người Nhận *" at bounding box center [61, 87] width 57 height 10
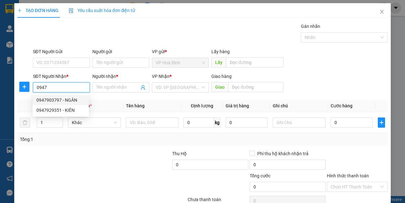
click at [57, 100] on div "0947903797 - NGÂN" at bounding box center [60, 99] width 49 height 7
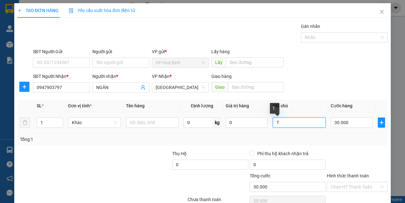
drag, startPoint x: 283, startPoint y: 119, endPoint x: 275, endPoint y: 120, distance: 8.0
click at [275, 120] on input "T" at bounding box center [299, 122] width 53 height 10
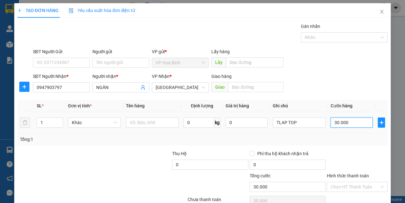
click at [343, 120] on input "30.000" at bounding box center [351, 122] width 42 height 10
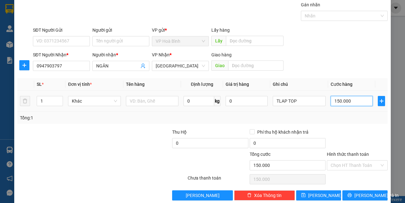
scroll to position [31, 0]
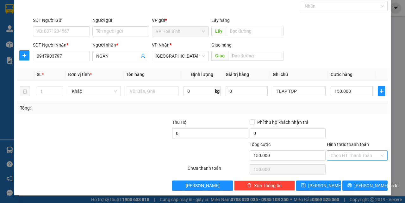
click at [349, 156] on input "Hình thức thanh toán" at bounding box center [354, 154] width 49 height 9
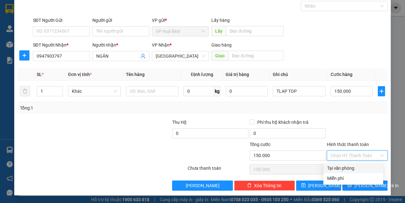
click at [349, 166] on div "Tại văn phòng" at bounding box center [353, 167] width 52 height 7
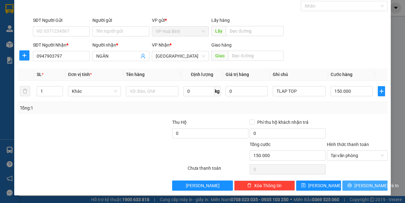
click at [355, 184] on span "[PERSON_NAME] và In" at bounding box center [376, 185] width 44 height 7
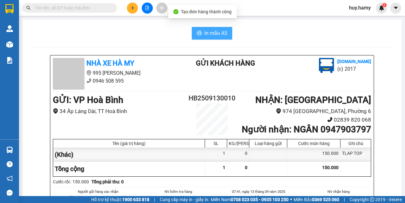
click at [204, 32] on span "In mẫu A5" at bounding box center [215, 33] width 23 height 8
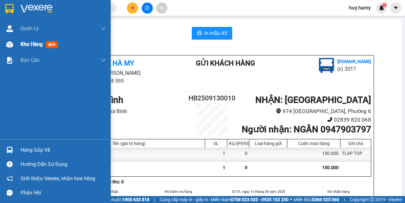
click at [25, 42] on span "Kho hàng" at bounding box center [32, 44] width 22 height 6
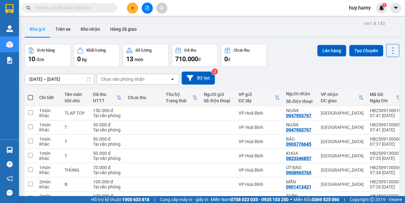
click at [132, 4] on button at bounding box center [132, 8] width 11 height 11
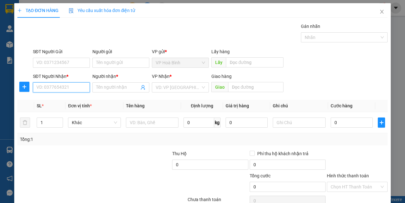
click at [64, 86] on input "SĐT Người Nhận *" at bounding box center [61, 87] width 57 height 10
click at [66, 103] on div "0912365687 - DIỄM" at bounding box center [60, 99] width 49 height 7
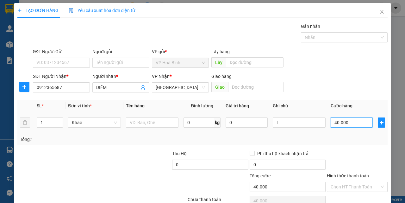
click at [334, 121] on input "40.000" at bounding box center [351, 122] width 42 height 10
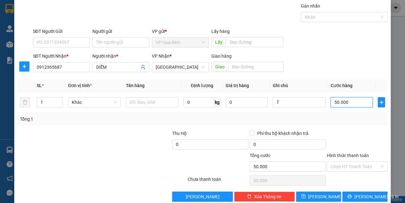
scroll to position [31, 0]
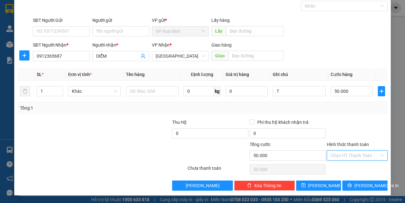
drag, startPoint x: 351, startPoint y: 153, endPoint x: 348, endPoint y: 174, distance: 21.1
click at [351, 155] on input "Hình thức thanh toán" at bounding box center [354, 154] width 49 height 9
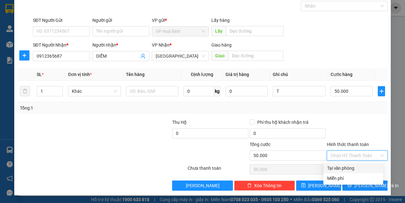
click at [347, 168] on div "Tại văn phòng" at bounding box center [353, 167] width 52 height 7
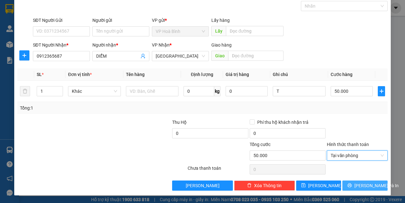
click at [359, 187] on span "[PERSON_NAME] và In" at bounding box center [376, 185] width 44 height 7
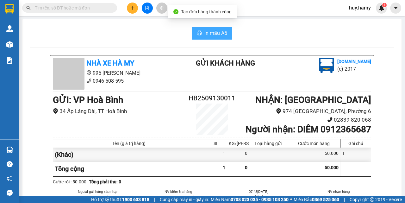
click at [210, 33] on span "In mẫu A5" at bounding box center [215, 33] width 23 height 8
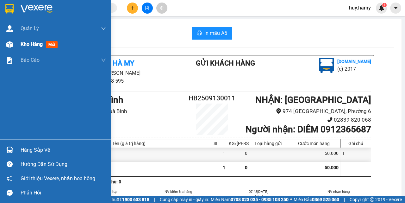
click at [27, 42] on span "Kho hàng" at bounding box center [32, 44] width 22 height 6
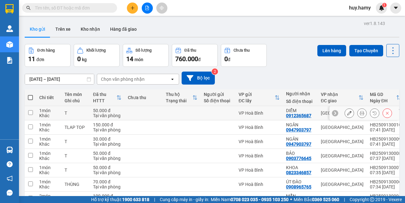
click at [31, 109] on td at bounding box center [30, 113] width 11 height 14
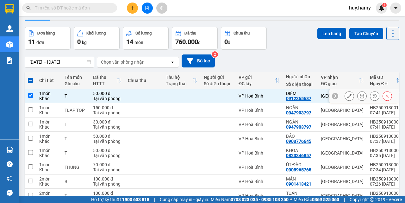
scroll to position [32, 0]
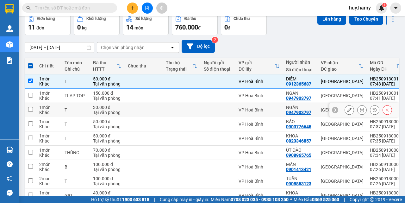
click at [28, 111] on input "checkbox" at bounding box center [30, 109] width 5 height 5
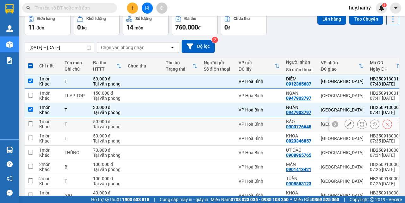
click at [30, 124] on input "checkbox" at bounding box center [30, 123] width 5 height 5
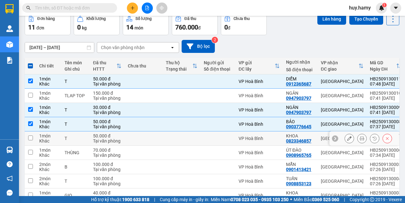
click at [33, 138] on td at bounding box center [30, 138] width 11 height 14
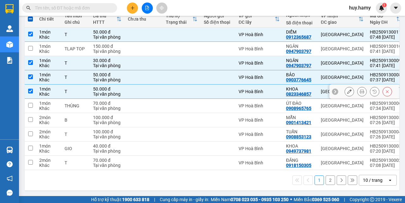
scroll to position [81, 0]
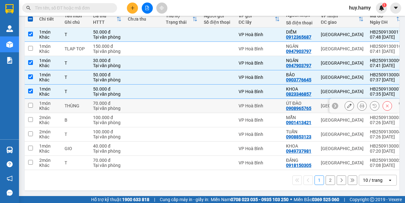
click at [31, 103] on input "checkbox" at bounding box center [30, 105] width 5 height 5
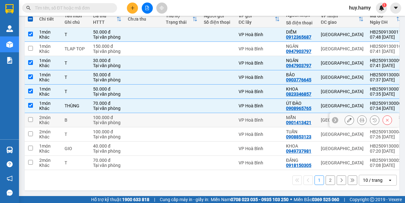
click at [27, 117] on td at bounding box center [30, 120] width 11 height 14
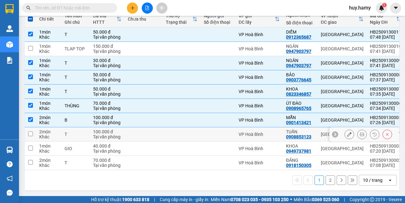
drag, startPoint x: 29, startPoint y: 129, endPoint x: 34, endPoint y: 138, distance: 10.9
click at [31, 132] on input "checkbox" at bounding box center [30, 133] width 5 height 5
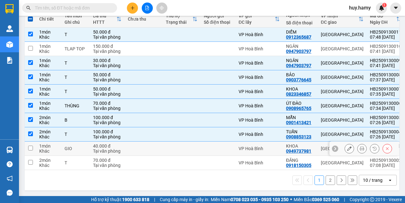
click at [33, 144] on td at bounding box center [30, 148] width 11 height 14
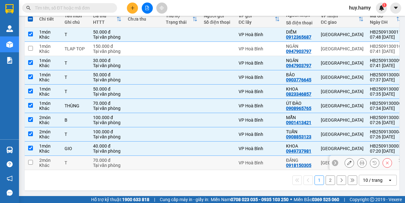
click at [30, 161] on input "checkbox" at bounding box center [30, 162] width 5 height 5
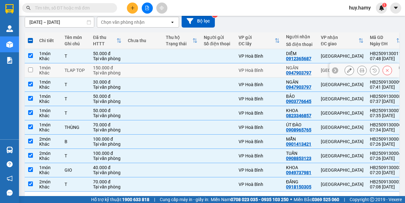
scroll to position [0, 0]
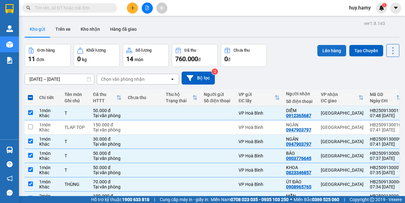
click at [319, 49] on button "Lên hàng" at bounding box center [331, 50] width 29 height 11
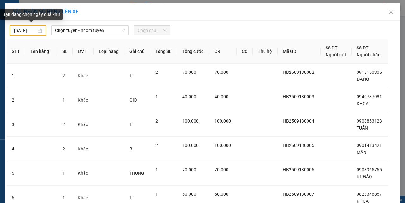
click at [37, 31] on div "[DATE]" at bounding box center [28, 30] width 28 height 7
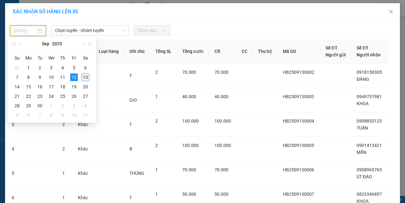
click at [88, 77] on div "13" at bounding box center [86, 77] width 8 height 8
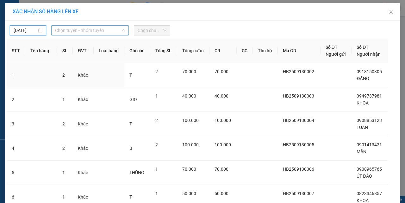
click at [99, 32] on span "Chọn tuyến - nhóm tuyến" at bounding box center [90, 30] width 70 height 9
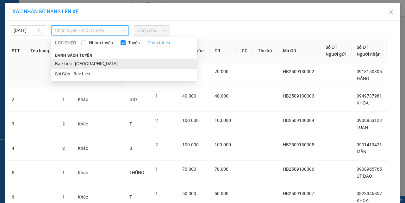
click at [91, 63] on li "Bạc Liêu - [GEOGRAPHIC_DATA]" at bounding box center [123, 63] width 145 height 10
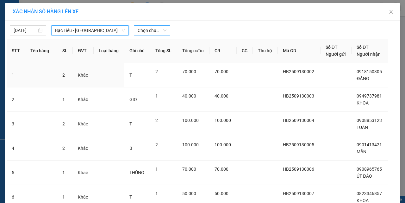
click at [155, 33] on span "Chọn chuyến" at bounding box center [152, 30] width 29 height 9
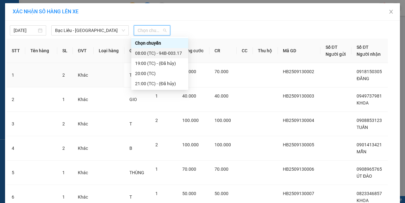
click at [166, 54] on div "08:00 (TC) - 94B-003.17" at bounding box center [159, 53] width 49 height 7
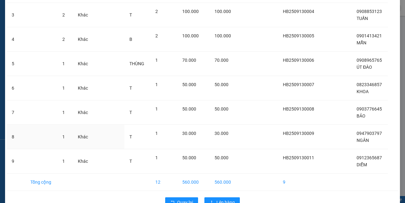
scroll to position [129, 0]
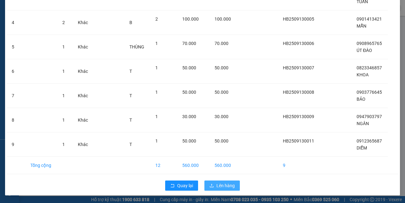
click at [228, 189] on button "Lên hàng" at bounding box center [221, 185] width 35 height 10
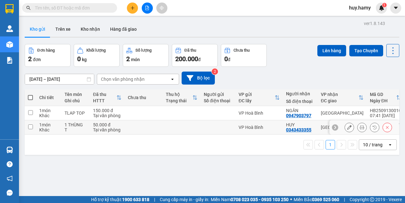
click at [31, 127] on input "checkbox" at bounding box center [30, 126] width 5 height 5
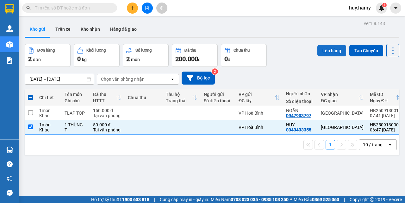
click at [328, 48] on button "Lên hàng" at bounding box center [331, 50] width 29 height 11
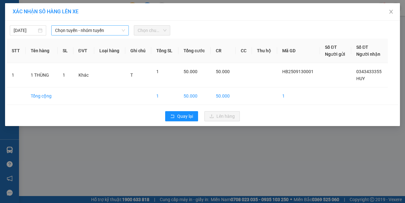
click at [120, 29] on span "Chọn tuyến - nhóm tuyến" at bounding box center [90, 30] width 70 height 9
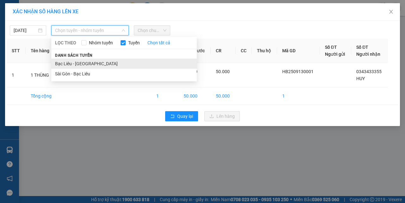
click at [97, 63] on li "Bạc Liêu - [GEOGRAPHIC_DATA]" at bounding box center [123, 63] width 145 height 10
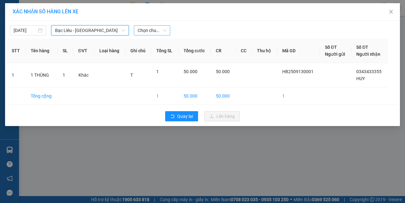
click at [151, 30] on span "Chọn chuyến" at bounding box center [152, 30] width 29 height 9
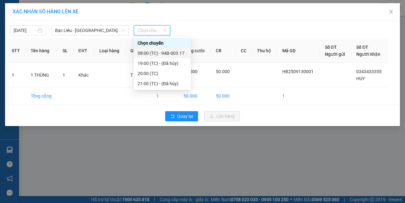
click at [182, 53] on div "08:00 (TC) - 94B-003.17" at bounding box center [162, 53] width 49 height 7
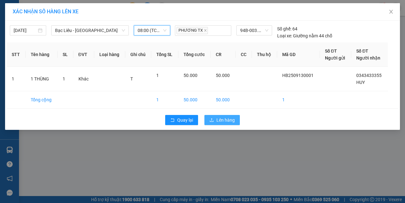
click at [218, 118] on span "Lên hàng" at bounding box center [225, 119] width 18 height 7
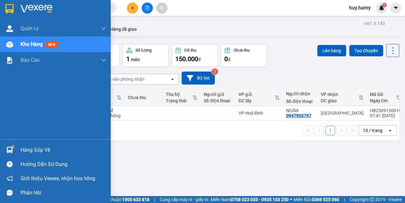
click at [27, 43] on span "Kho hàng" at bounding box center [32, 44] width 22 height 6
click at [36, 147] on div "Hàng sắp về" at bounding box center [63, 149] width 85 height 9
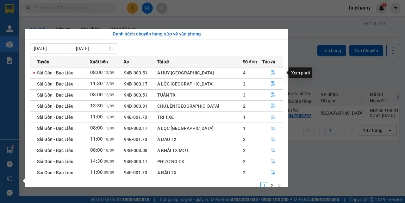
click at [272, 70] on icon "file-done" at bounding box center [272, 72] width 4 height 4
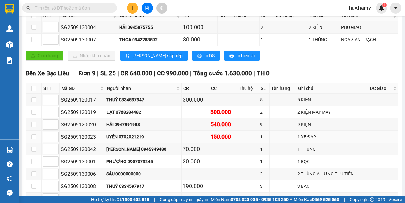
scroll to position [253, 0]
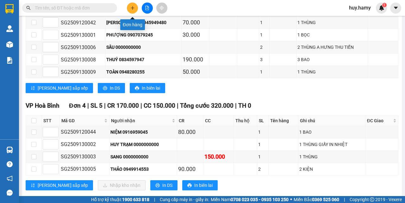
click at [134, 7] on icon "plus" at bounding box center [132, 8] width 4 height 4
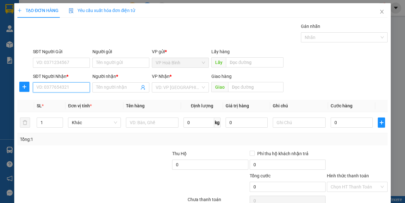
click at [66, 90] on input "SĐT Người Nhận *" at bounding box center [61, 87] width 57 height 10
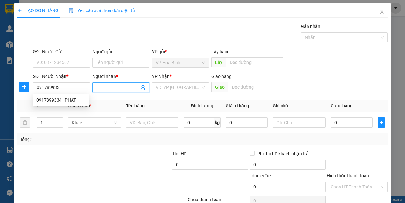
click at [101, 88] on input "Người nhận *" at bounding box center [117, 87] width 43 height 7
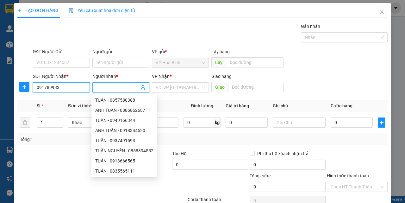
click at [65, 84] on input "091789933" at bounding box center [61, 87] width 57 height 10
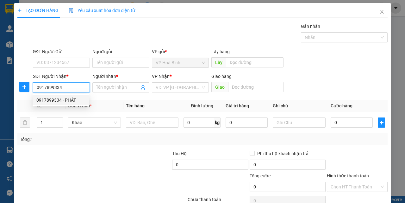
click at [61, 100] on div "0917899334 - PHÁT" at bounding box center [60, 99] width 49 height 7
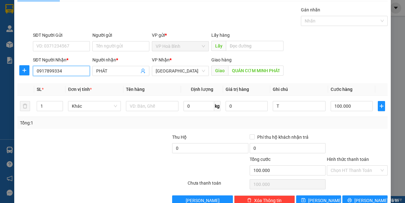
scroll to position [31, 0]
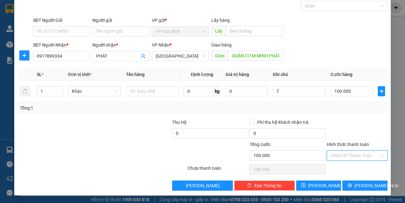
click at [337, 156] on input "Hình thức thanh toán" at bounding box center [354, 154] width 49 height 9
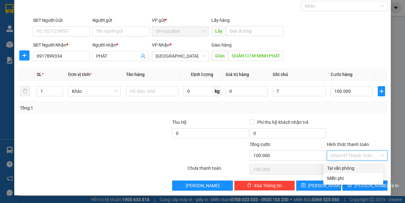
click at [341, 169] on div "Tại văn phòng" at bounding box center [353, 167] width 52 height 7
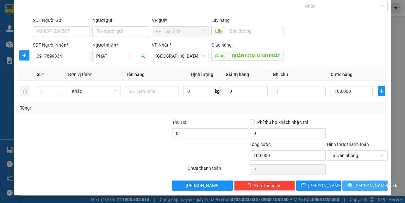
click at [354, 183] on button "[PERSON_NAME] và In" at bounding box center [364, 185] width 45 height 10
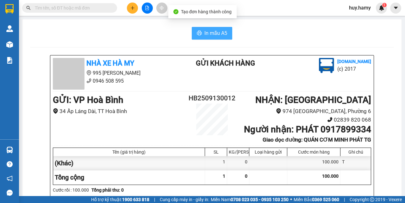
click at [211, 29] on button "In mẫu A5" at bounding box center [212, 33] width 40 height 13
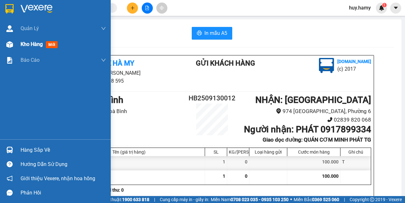
click at [24, 44] on span "Kho hàng" at bounding box center [32, 44] width 22 height 6
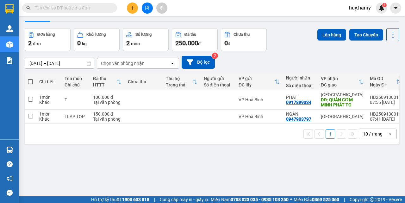
scroll to position [29, 0]
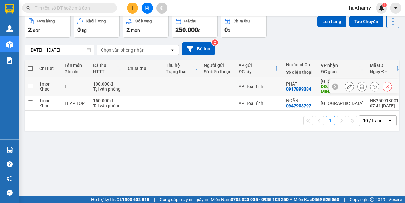
click at [29, 86] on input "checkbox" at bounding box center [30, 85] width 5 height 5
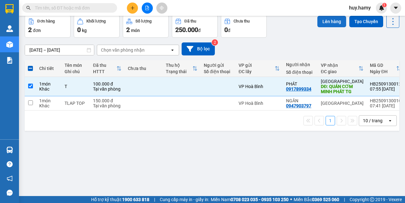
click at [321, 23] on button "Lên hàng" at bounding box center [331, 21] width 29 height 11
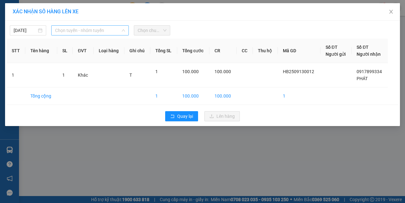
click at [105, 29] on span "Chọn tuyến - nhóm tuyến" at bounding box center [90, 30] width 70 height 9
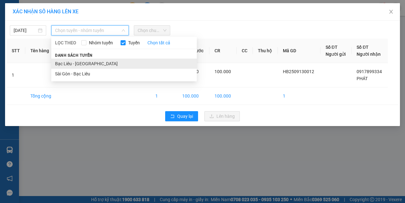
click at [84, 60] on li "Bạc Liêu - [GEOGRAPHIC_DATA]" at bounding box center [123, 63] width 145 height 10
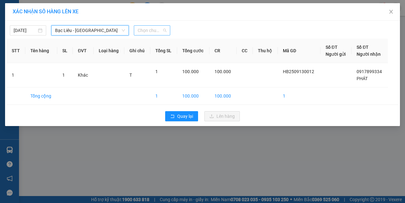
click at [164, 32] on span "Chọn chuyến" at bounding box center [152, 30] width 29 height 9
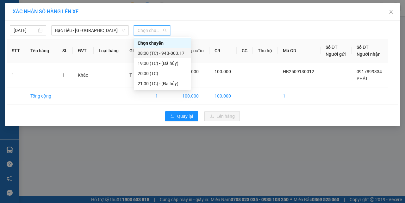
click at [167, 52] on div "08:00 (TC) - 94B-003.17" at bounding box center [162, 53] width 49 height 7
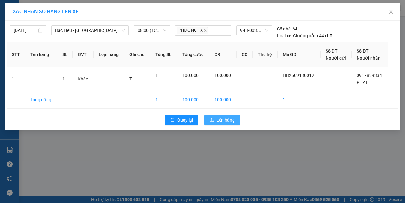
click at [225, 118] on span "Lên hàng" at bounding box center [225, 119] width 18 height 7
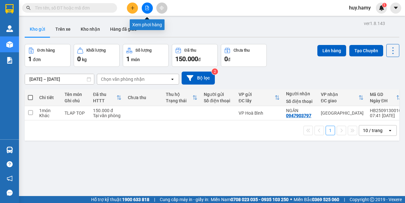
click at [145, 8] on icon "file-add" at bounding box center [147, 8] width 4 height 4
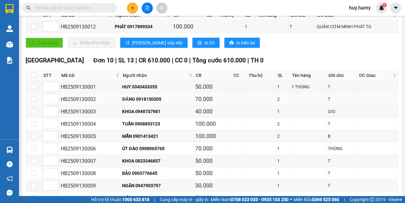
scroll to position [168, 0]
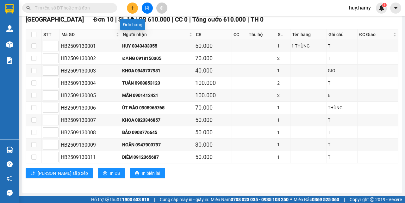
click at [132, 9] on icon "plus" at bounding box center [132, 8] width 4 height 4
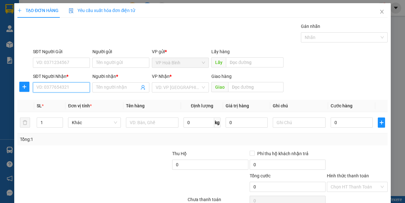
click at [62, 90] on input "SĐT Người Nhận *" at bounding box center [61, 87] width 57 height 10
click at [53, 99] on div "0935602527 - LINH" at bounding box center [60, 99] width 49 height 7
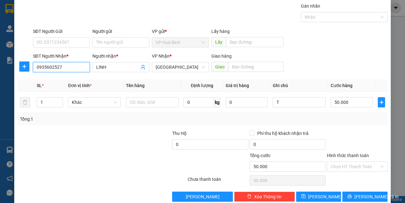
scroll to position [31, 0]
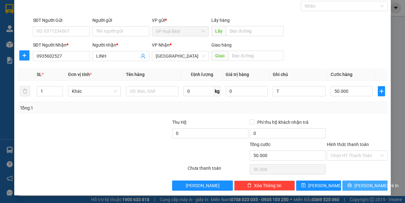
click at [347, 182] on button "[PERSON_NAME] và In" at bounding box center [364, 185] width 45 height 10
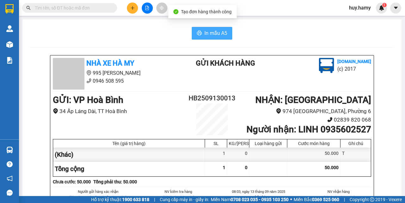
click at [213, 34] on span "In mẫu A5" at bounding box center [215, 33] width 23 height 8
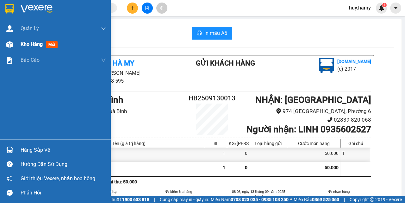
click at [26, 45] on span "Kho hàng" at bounding box center [32, 44] width 22 height 6
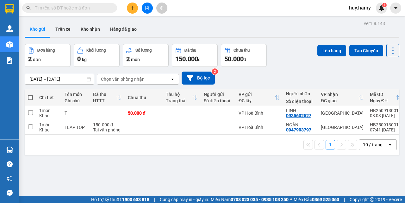
click at [134, 6] on icon "plus" at bounding box center [132, 8] width 4 height 4
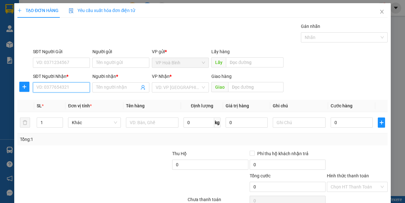
click at [59, 85] on input "SĐT Người Nhận *" at bounding box center [61, 87] width 57 height 10
click at [107, 86] on input "Người nhận *" at bounding box center [117, 87] width 43 height 7
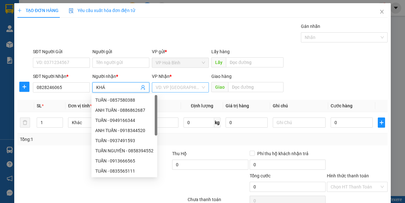
click at [175, 89] on input "search" at bounding box center [178, 87] width 45 height 9
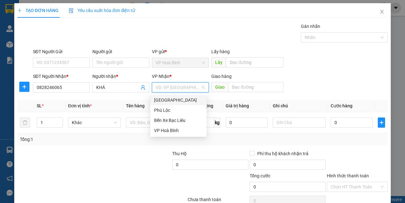
click at [169, 99] on div "[GEOGRAPHIC_DATA]" at bounding box center [178, 99] width 49 height 7
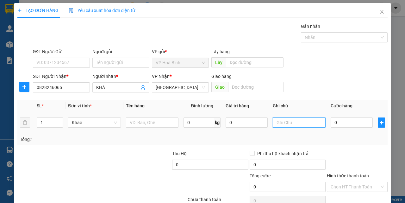
click at [273, 122] on input "text" at bounding box center [299, 122] width 53 height 10
click at [346, 119] on input "0" at bounding box center [351, 122] width 42 height 10
click at [303, 122] on input "T" at bounding box center [299, 122] width 53 height 10
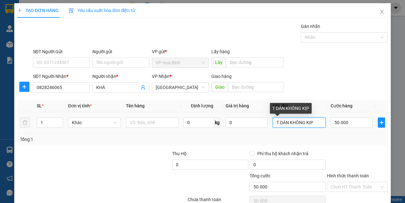
scroll to position [31, 0]
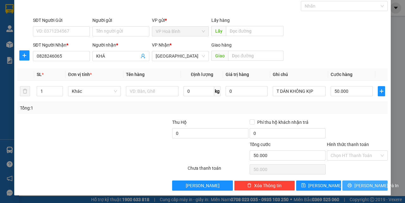
click at [355, 187] on span "[PERSON_NAME] và In" at bounding box center [376, 185] width 44 height 7
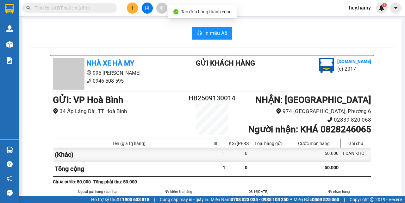
click at [209, 36] on span "In mẫu A5" at bounding box center [215, 33] width 23 height 8
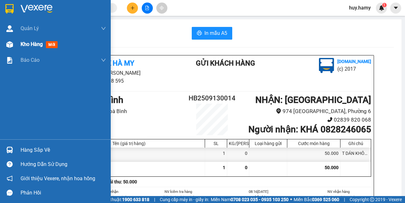
click at [22, 42] on span "Kho hàng" at bounding box center [32, 44] width 22 height 6
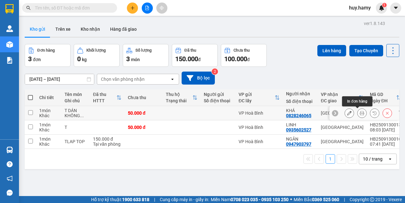
click at [359, 112] on icon at bounding box center [361, 113] width 4 height 4
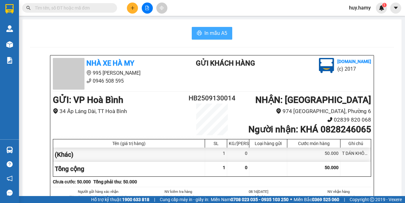
click at [217, 30] on span "In mẫu A5" at bounding box center [215, 33] width 23 height 8
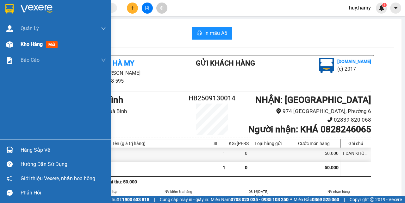
click at [27, 45] on span "Kho hàng" at bounding box center [32, 44] width 22 height 6
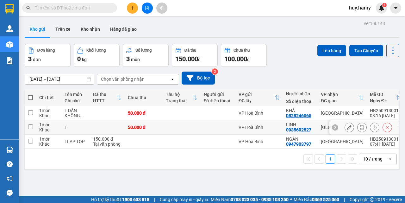
click at [32, 126] on input "checkbox" at bounding box center [30, 126] width 5 height 5
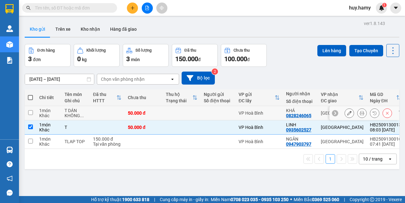
click at [31, 111] on input "checkbox" at bounding box center [30, 112] width 5 height 5
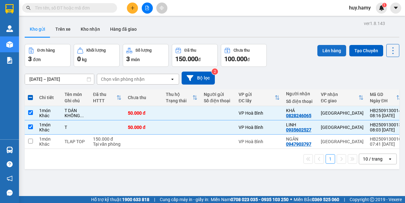
click at [317, 48] on button "Lên hàng" at bounding box center [331, 50] width 29 height 11
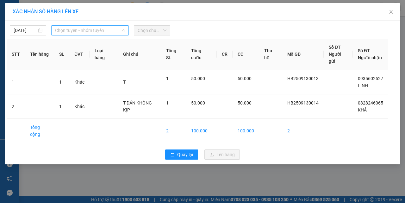
click at [116, 30] on span "Chọn tuyến - nhóm tuyến" at bounding box center [90, 30] width 70 height 9
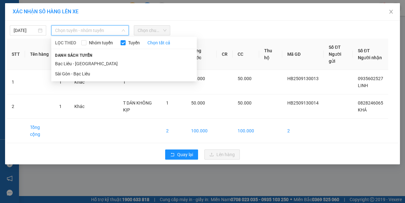
drag, startPoint x: 93, startPoint y: 60, endPoint x: 144, endPoint y: 41, distance: 54.9
click at [93, 61] on li "Bạc Liêu - [GEOGRAPHIC_DATA]" at bounding box center [123, 63] width 145 height 10
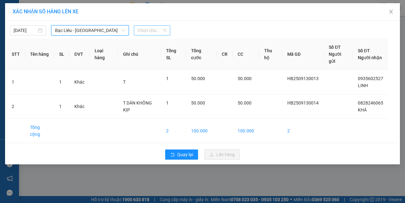
click at [149, 32] on span "Chọn chuyến" at bounding box center [152, 30] width 29 height 9
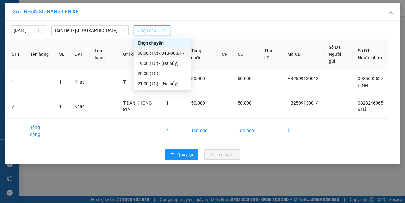
click at [163, 54] on div "08:00 (TC) - 94B-003.17" at bounding box center [162, 53] width 49 height 7
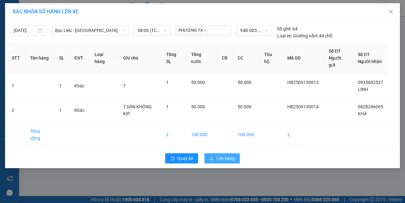
click at [224, 157] on span "Lên hàng" at bounding box center [225, 158] width 18 height 7
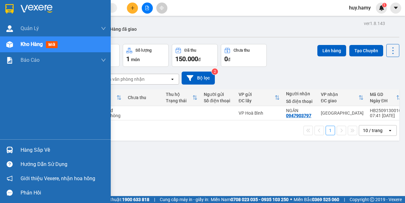
click at [44, 148] on div "Hàng sắp về" at bounding box center [63, 149] width 85 height 9
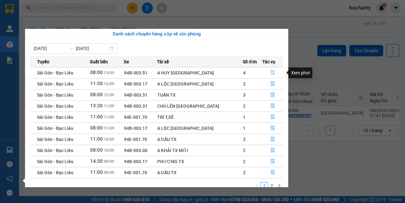
click at [270, 72] on icon "file-done" at bounding box center [272, 72] width 4 height 4
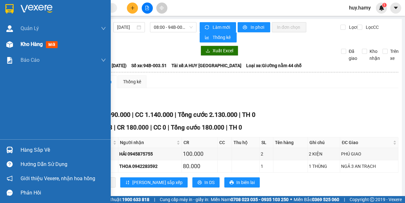
click at [32, 44] on span "Kho hàng" at bounding box center [32, 44] width 22 height 6
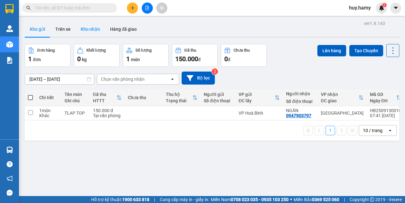
click at [87, 28] on button "Kho nhận" at bounding box center [90, 28] width 29 height 15
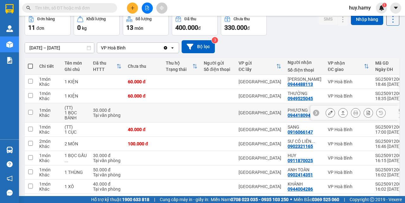
scroll to position [32, 0]
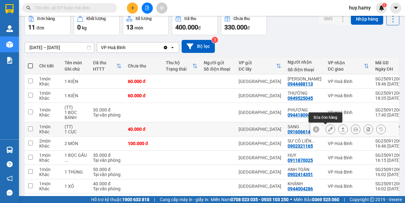
click at [328, 127] on icon at bounding box center [330, 129] width 4 height 4
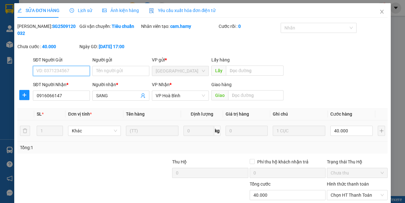
scroll to position [40, 0]
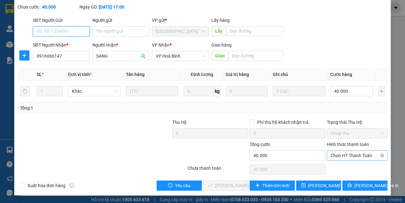
click at [362, 153] on span "Chọn HT Thanh Toán" at bounding box center [356, 154] width 53 height 9
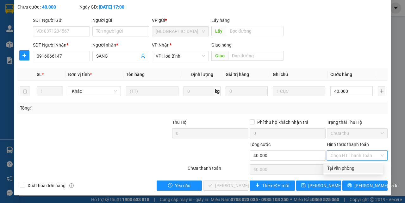
click at [342, 166] on div "Tại văn phòng" at bounding box center [353, 167] width 52 height 7
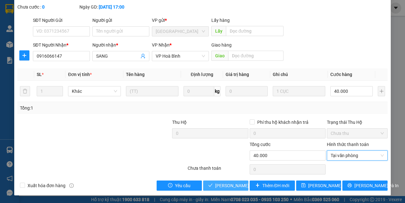
click at [229, 186] on span "[PERSON_NAME] và Giao hàng" at bounding box center [245, 185] width 61 height 7
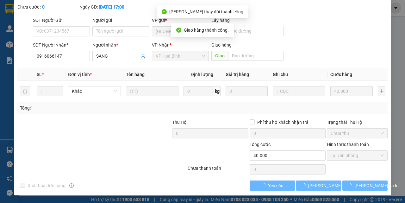
scroll to position [0, 0]
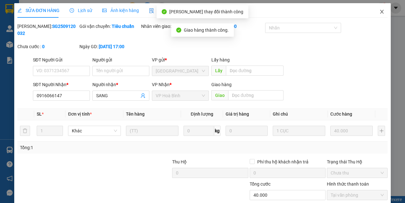
click at [379, 12] on icon "close" at bounding box center [381, 11] width 5 height 5
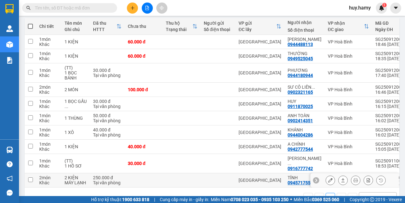
scroll to position [86, 0]
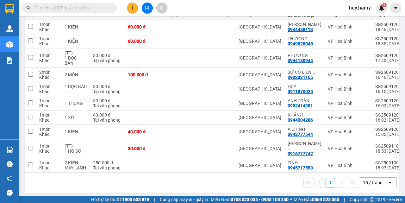
click at [132, 11] on button at bounding box center [132, 8] width 11 height 11
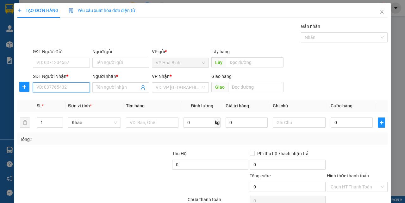
click at [58, 90] on input "SĐT Người Nhận *" at bounding box center [61, 87] width 57 height 10
click at [100, 86] on input "Người nhận *" at bounding box center [117, 87] width 43 height 7
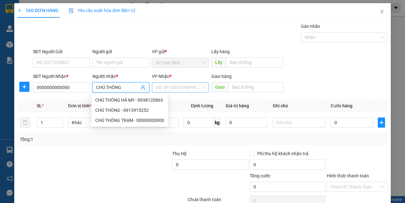
click at [174, 85] on input "search" at bounding box center [178, 87] width 45 height 9
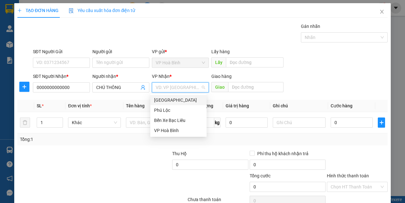
click at [171, 100] on div "[GEOGRAPHIC_DATA]" at bounding box center [178, 99] width 49 height 7
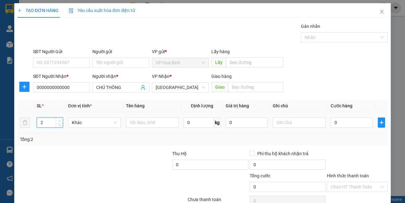
click at [58, 121] on icon "up" at bounding box center [59, 120] width 2 height 1
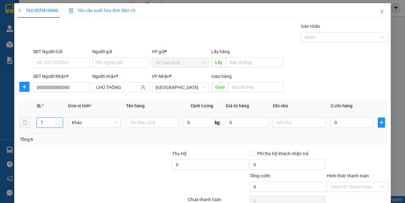
click at [58, 121] on icon "up" at bounding box center [59, 120] width 2 height 1
click at [281, 121] on input "text" at bounding box center [299, 122] width 53 height 10
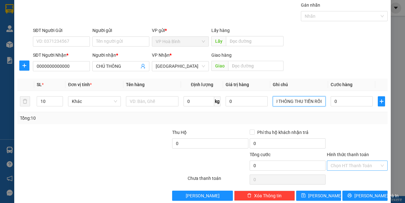
scroll to position [31, 0]
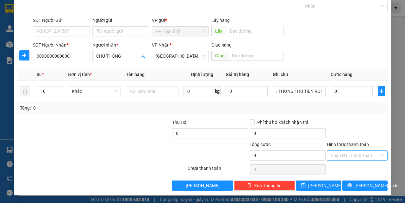
click at [345, 153] on input "Hình thức thanh toán" at bounding box center [354, 154] width 49 height 9
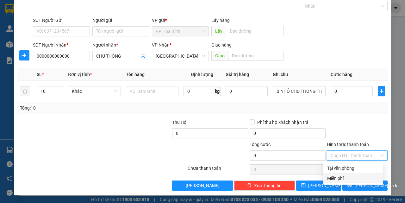
click at [349, 180] on div "Miễn phí" at bounding box center [353, 178] width 52 height 7
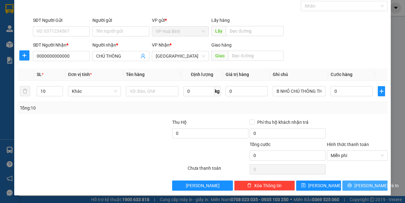
click at [357, 184] on span "[PERSON_NAME] và In" at bounding box center [376, 185] width 44 height 7
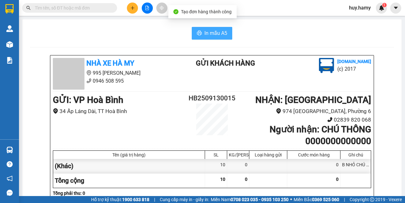
click at [206, 31] on span "In mẫu A5" at bounding box center [215, 33] width 23 height 8
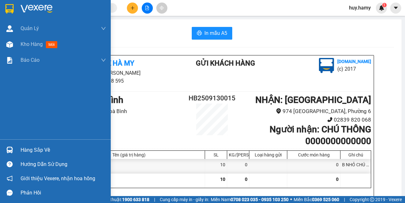
click at [28, 151] on div "Hàng sắp về" at bounding box center [63, 149] width 85 height 9
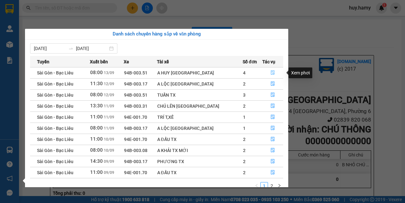
click at [270, 74] on icon "file-done" at bounding box center [272, 72] width 4 height 4
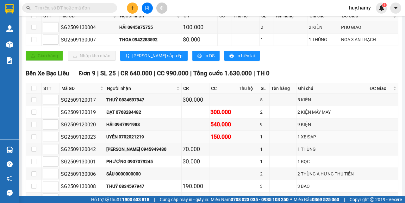
scroll to position [253, 0]
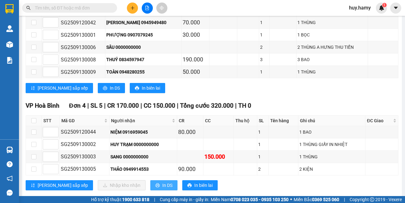
click at [162, 186] on span "In DS" at bounding box center [167, 184] width 10 height 7
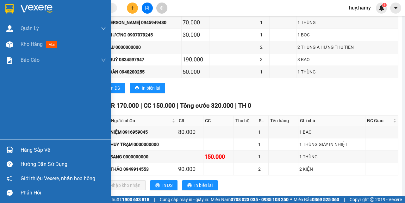
click at [30, 149] on div "Hàng sắp về" at bounding box center [63, 149] width 85 height 9
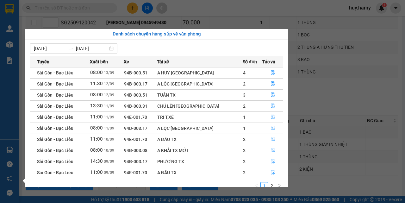
click at [0, 95] on div "Quản Lý Quản lý khách hàng mới Kho hàng mới Báo cáo Báo cáo dòng tiền (nhà xe) …" at bounding box center [9, 101] width 19 height 203
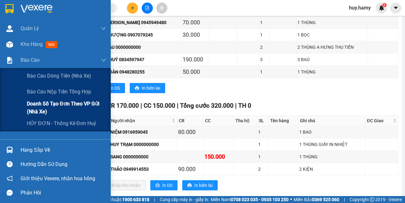
click at [51, 104] on span "Doanh số tạo đơn theo VP gửi (nhà xe)" at bounding box center [66, 108] width 79 height 16
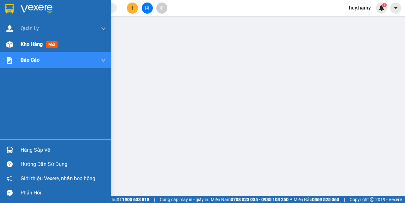
click at [29, 44] on span "Kho hàng" at bounding box center [32, 44] width 22 height 6
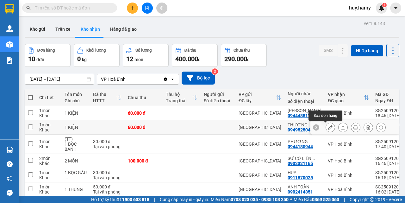
click at [328, 127] on icon at bounding box center [330, 127] width 4 height 4
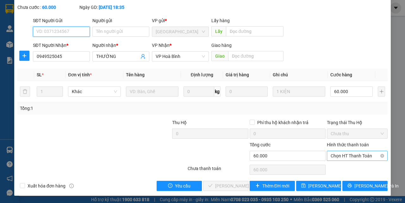
scroll to position [40, 0]
click at [353, 157] on span "Chọn HT Thanh Toán" at bounding box center [356, 154] width 53 height 9
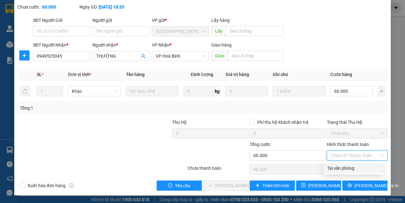
click at [342, 165] on div "Tại văn phòng" at bounding box center [353, 167] width 52 height 7
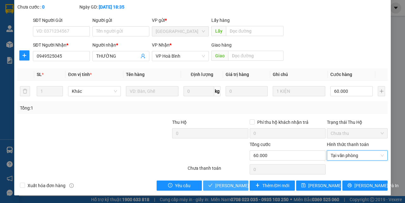
click at [227, 184] on span "[PERSON_NAME] và Giao hàng" at bounding box center [245, 185] width 61 height 7
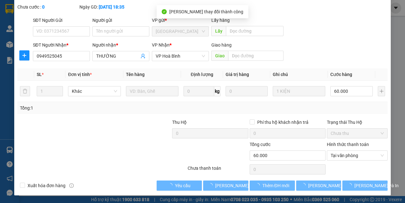
scroll to position [0, 0]
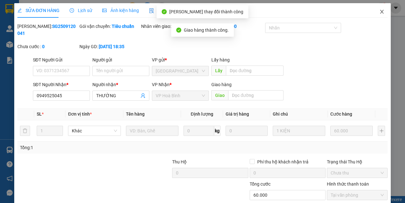
click at [379, 14] on icon "close" at bounding box center [381, 11] width 5 height 5
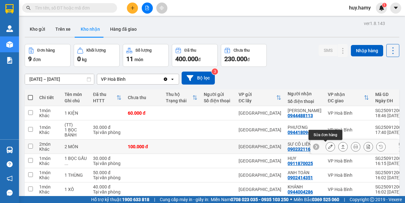
click at [328, 148] on icon at bounding box center [330, 146] width 4 height 4
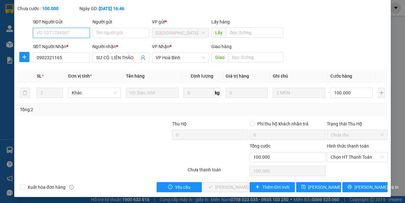
scroll to position [40, 0]
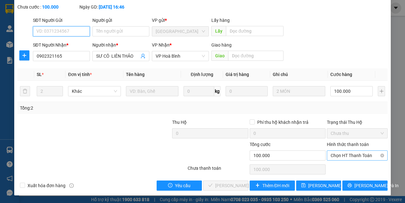
click at [342, 151] on span "Chọn HT Thanh Toán" at bounding box center [356, 154] width 53 height 9
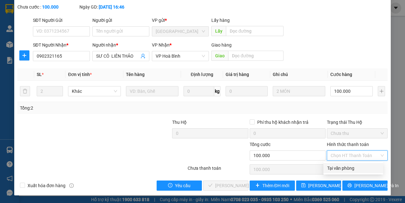
click at [342, 167] on div "Tại văn phòng" at bounding box center [353, 167] width 52 height 7
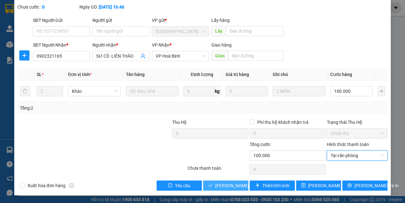
click at [233, 186] on span "[PERSON_NAME] và Giao hàng" at bounding box center [245, 185] width 61 height 7
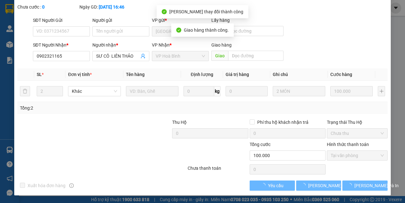
scroll to position [0, 0]
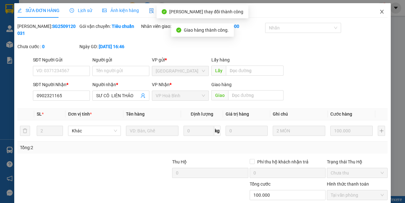
click at [378, 8] on span "Close" at bounding box center [382, 12] width 18 height 18
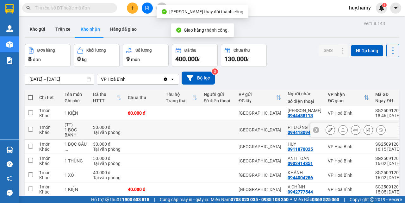
scroll to position [32, 0]
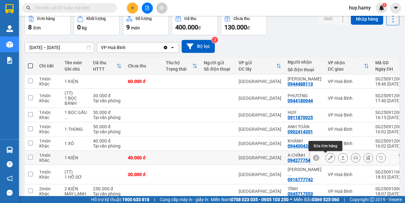
click at [328, 159] on icon at bounding box center [330, 157] width 4 height 4
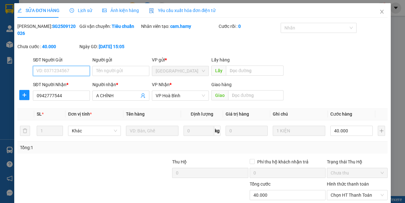
scroll to position [31, 0]
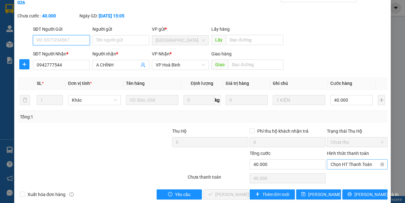
click at [335, 165] on span "Chọn HT Thanh Toán" at bounding box center [356, 163] width 53 height 9
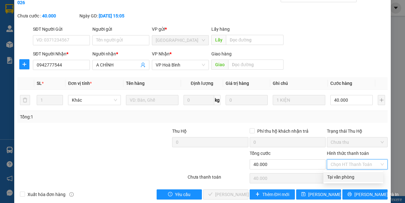
click at [333, 176] on div "Tại văn phòng" at bounding box center [353, 176] width 52 height 7
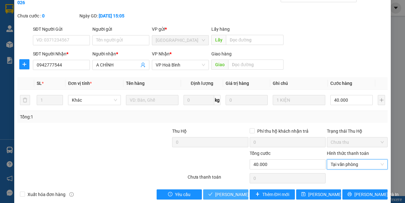
click at [220, 193] on span "[PERSON_NAME] và Giao hàng" at bounding box center [245, 194] width 61 height 7
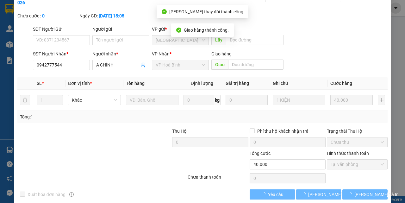
scroll to position [0, 0]
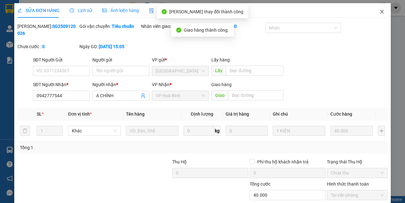
click at [374, 12] on span "Close" at bounding box center [382, 12] width 18 height 18
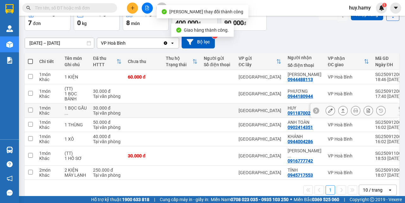
scroll to position [43, 0]
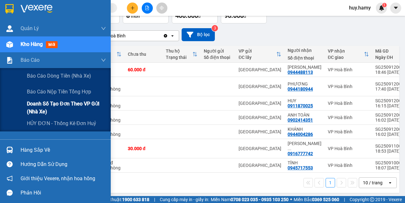
click at [67, 102] on span "Doanh số tạo đơn theo VP gửi (nhà xe)" at bounding box center [66, 108] width 79 height 16
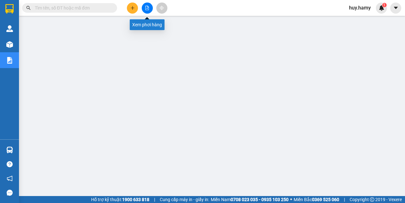
click at [147, 9] on icon "file-add" at bounding box center [146, 8] width 3 height 4
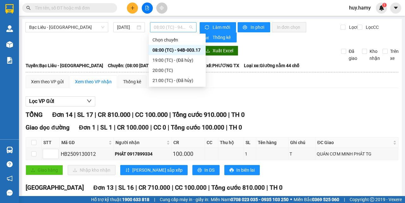
click at [167, 26] on span "08:00 (TC) - 94B-003.17" at bounding box center [173, 26] width 39 height 9
click at [174, 49] on div "08:00 (TC) - 94B-003.17" at bounding box center [176, 49] width 49 height 7
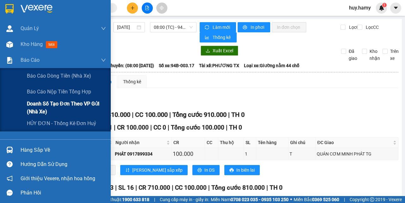
click at [61, 103] on span "Doanh số tạo đơn theo VP gửi (nhà xe)" at bounding box center [66, 108] width 79 height 16
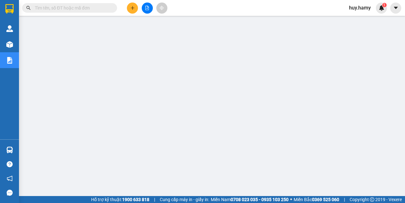
paste input "0907677672"
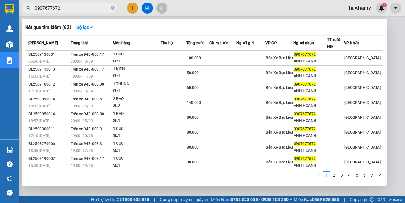
type input "0907677672"
click at [130, 9] on div at bounding box center [202, 101] width 405 height 203
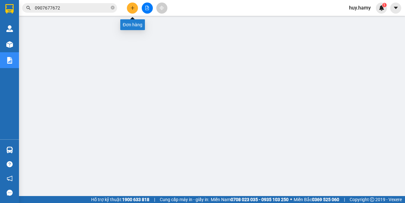
click at [134, 8] on icon "plus" at bounding box center [132, 8] width 4 height 4
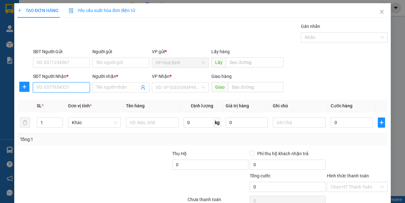
click at [45, 88] on input "SĐT Người Nhận *" at bounding box center [61, 87] width 57 height 10
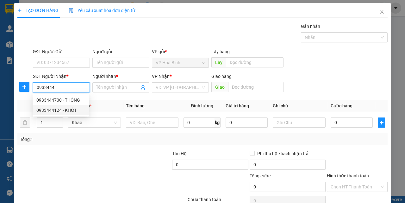
click at [51, 109] on div "0933444124 - KHỞI" at bounding box center [60, 110] width 49 height 7
type input "0933444124"
type input "KHỞI"
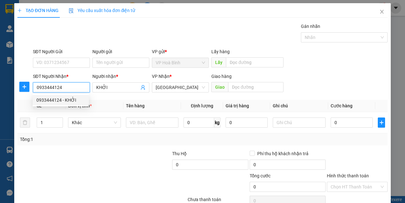
type input "50.000"
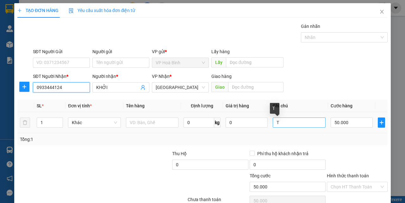
type input "0933444124"
drag, startPoint x: 286, startPoint y: 124, endPoint x: 259, endPoint y: 131, distance: 27.8
click at [259, 131] on tr "1 Khác 0 kg 0 T 50.000" at bounding box center [202, 122] width 370 height 21
type input "BAO THUỐC NAM"
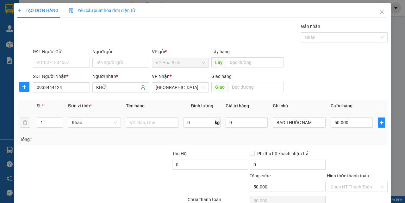
click at [341, 128] on div "50.000" at bounding box center [351, 122] width 42 height 13
click at [344, 121] on input "50.000" at bounding box center [351, 122] width 42 height 10
type input "3"
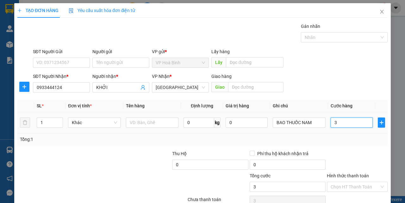
type input "30"
type input "300"
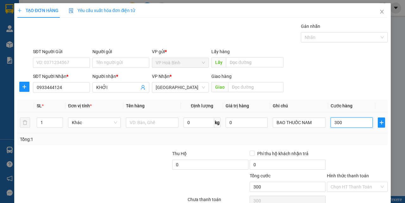
type input "3.000"
type input "30.000"
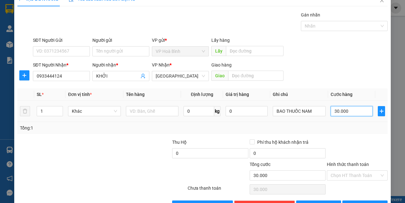
scroll to position [31, 0]
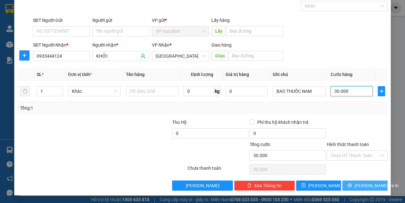
type input "30.000"
click at [357, 188] on span "[PERSON_NAME] và In" at bounding box center [376, 185] width 44 height 7
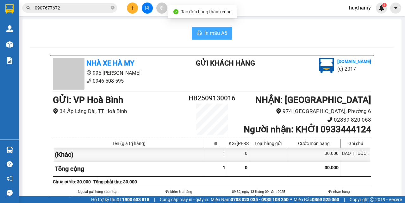
click at [196, 29] on button "In mẫu A5" at bounding box center [212, 33] width 40 height 13
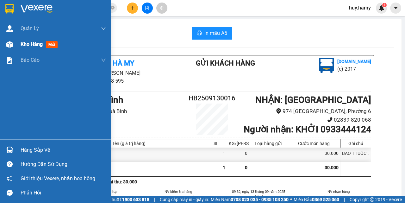
click at [26, 46] on span "Kho hàng" at bounding box center [32, 44] width 22 height 6
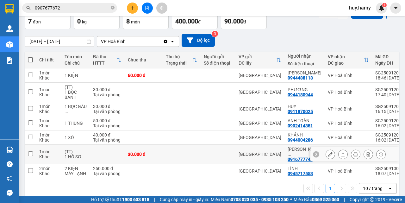
scroll to position [43, 0]
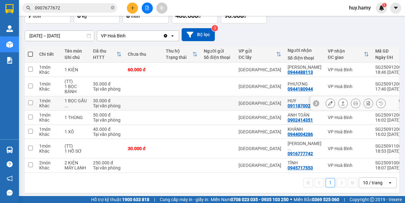
click at [327, 105] on button at bounding box center [330, 103] width 9 height 11
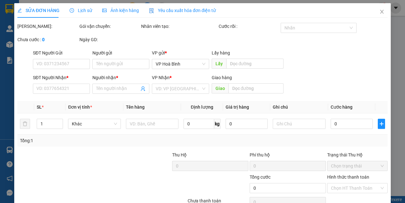
type input "0911870025"
type input "HUY"
type input "30.000"
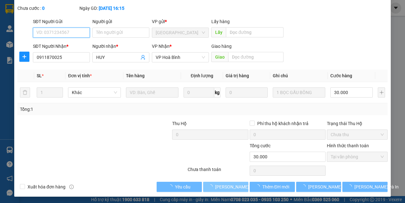
scroll to position [40, 0]
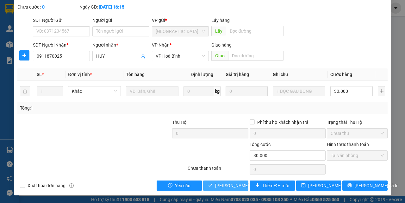
click at [224, 183] on span "[PERSON_NAME] và Giao hàng" at bounding box center [245, 185] width 61 height 7
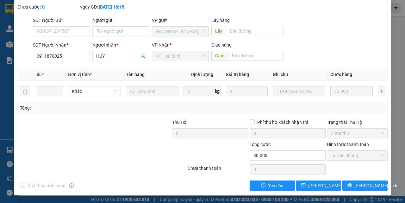
click at [91, 166] on div at bounding box center [102, 169] width 170 height 13
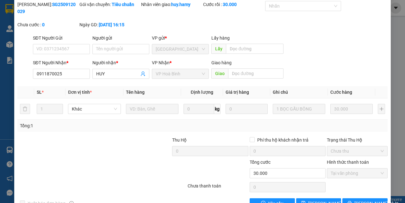
scroll to position [8, 0]
